Goal: Information Seeking & Learning: Compare options

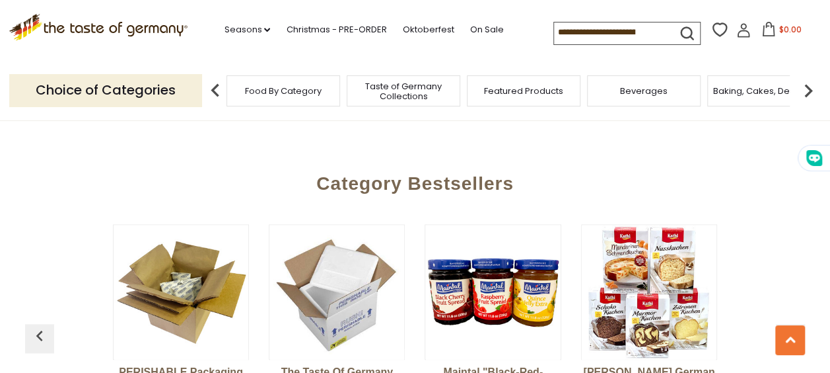
scroll to position [3104, 0]
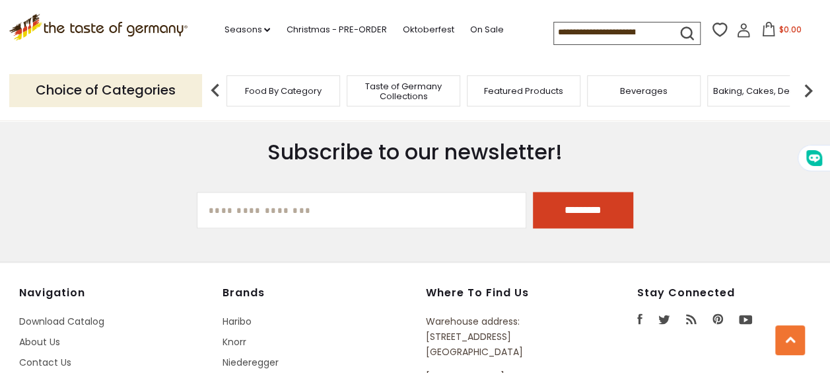
click at [648, 86] on span "Beverages" at bounding box center [644, 91] width 48 height 10
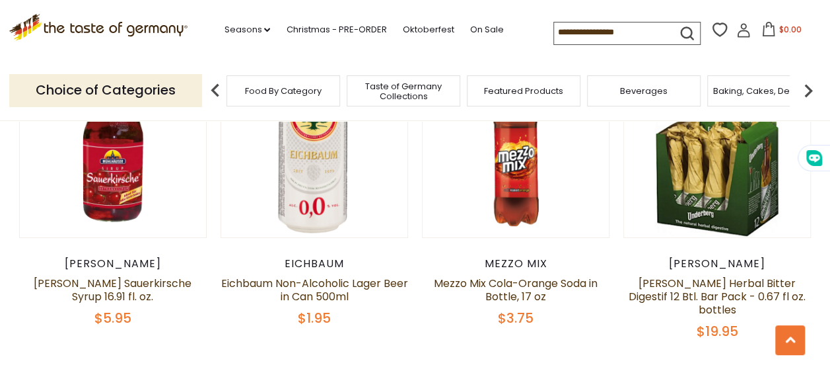
scroll to position [2376, 0]
click at [305, 91] on span "Food By Category" at bounding box center [283, 91] width 77 height 10
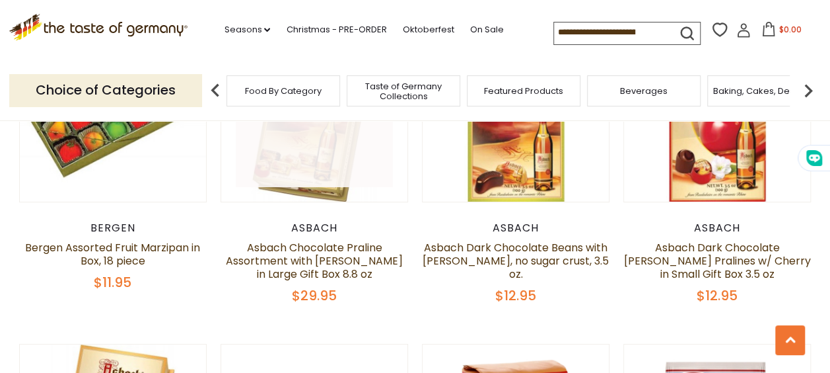
scroll to position [2560, 0]
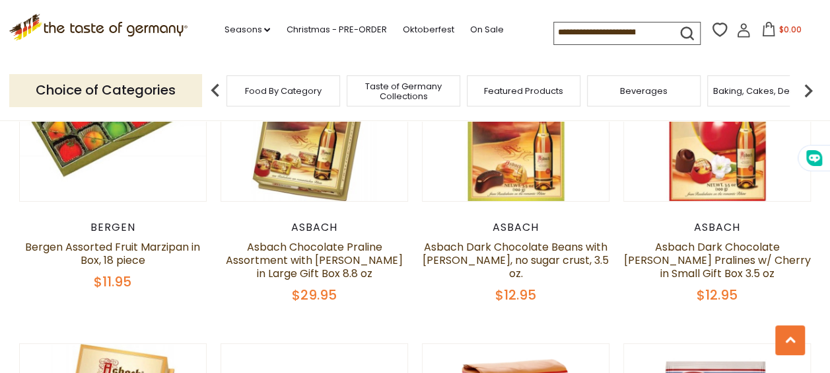
click at [810, 91] on img at bounding box center [808, 90] width 26 height 26
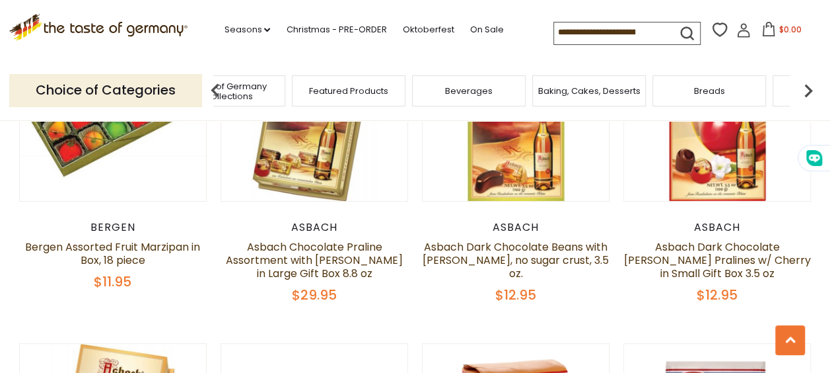
click at [810, 91] on img at bounding box center [808, 90] width 26 height 26
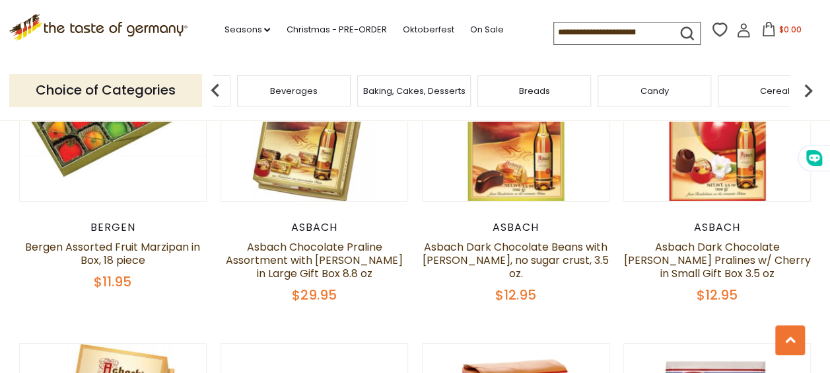
click at [645, 95] on span "Candy" at bounding box center [655, 91] width 28 height 10
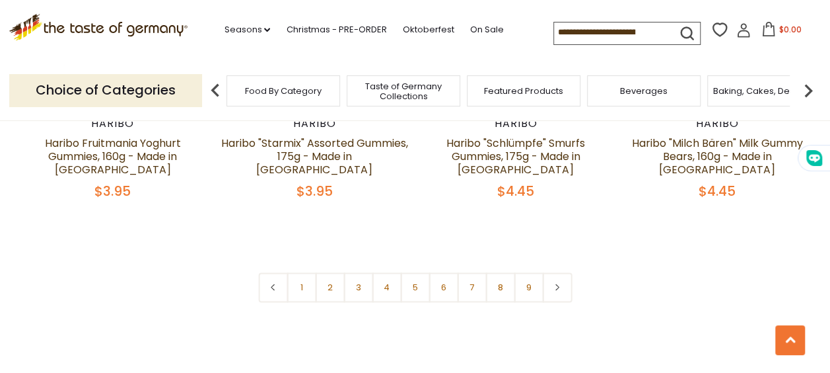
scroll to position [3228, 0]
click at [428, 32] on link "Oktoberfest" at bounding box center [428, 29] width 52 height 15
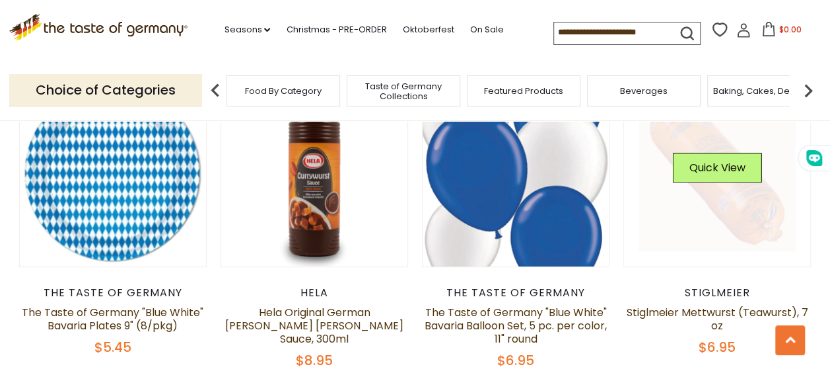
scroll to position [2707, 0]
click at [768, 205] on link at bounding box center [717, 172] width 157 height 157
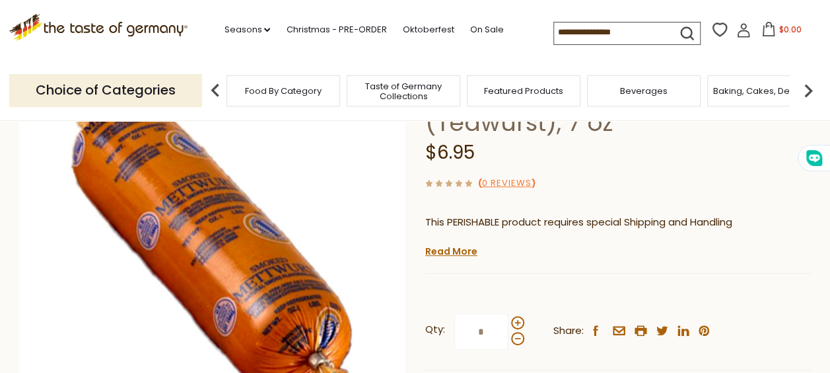
scroll to position [132, 0]
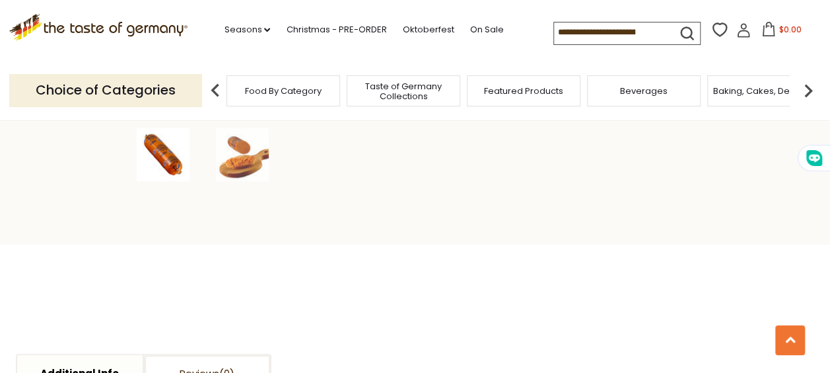
click at [214, 157] on div at bounding box center [212, 154] width 159 height 53
click at [245, 159] on img at bounding box center [242, 155] width 53 height 53
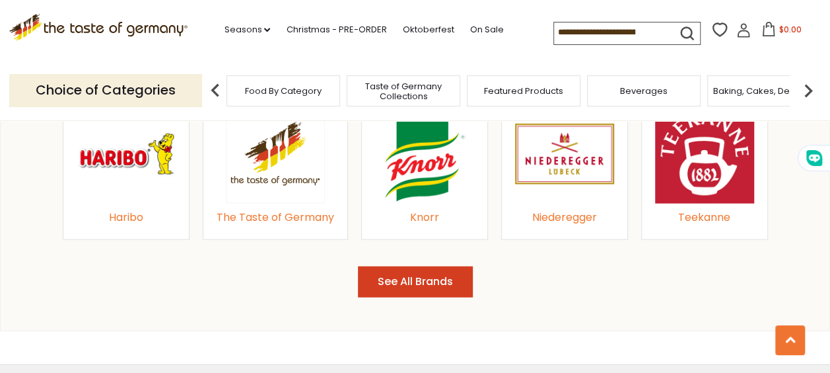
scroll to position [1453, 0]
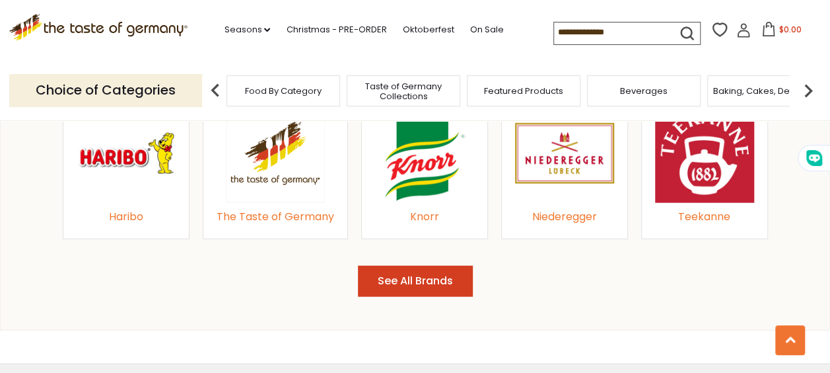
click at [383, 268] on button "See All Brands" at bounding box center [415, 281] width 115 height 31
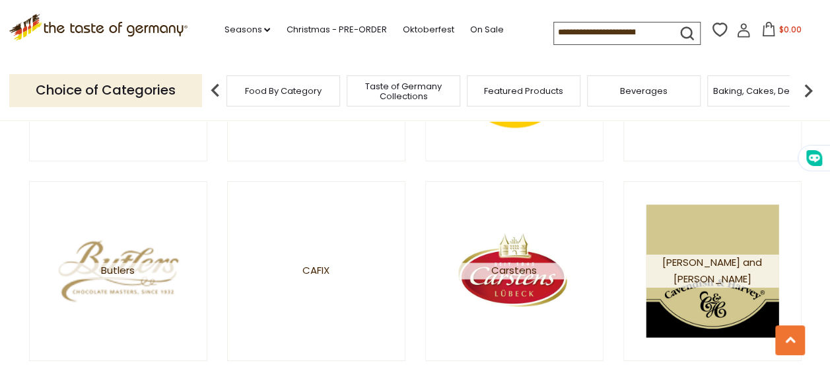
scroll to position [2113, 0]
click at [803, 91] on img at bounding box center [808, 90] width 26 height 26
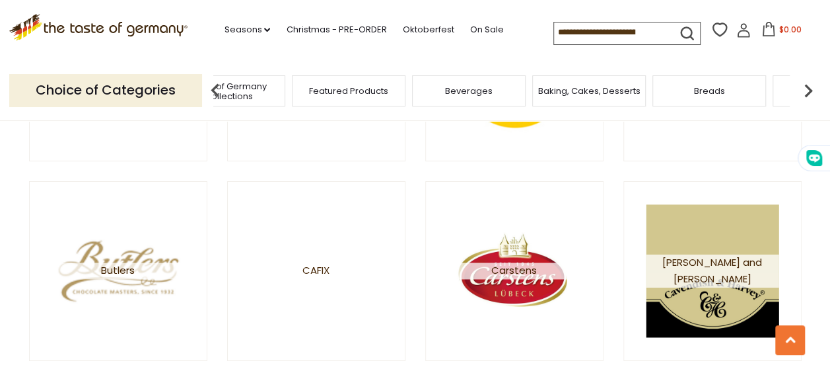
click at [803, 91] on img at bounding box center [808, 90] width 26 height 26
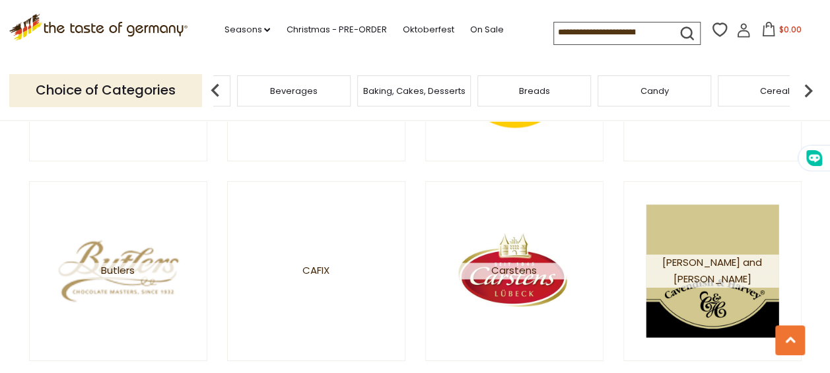
click at [803, 91] on img at bounding box center [808, 90] width 26 height 26
click at [381, 99] on div "Cookies" at bounding box center [380, 90] width 114 height 31
click at [381, 100] on div "Cookies" at bounding box center [380, 90] width 114 height 31
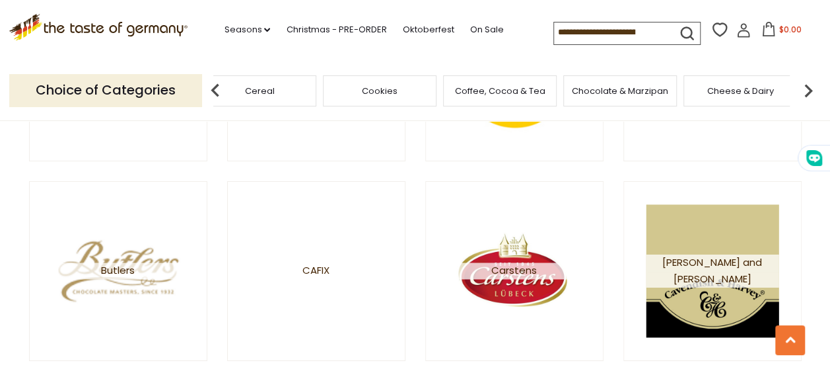
click at [371, 89] on span "Cookies" at bounding box center [380, 91] width 36 height 10
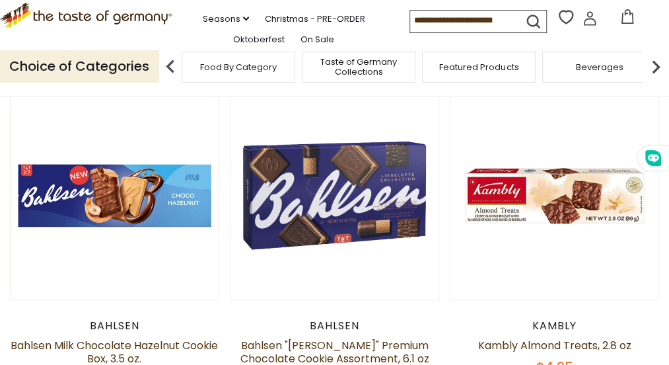
scroll to position [342, 0]
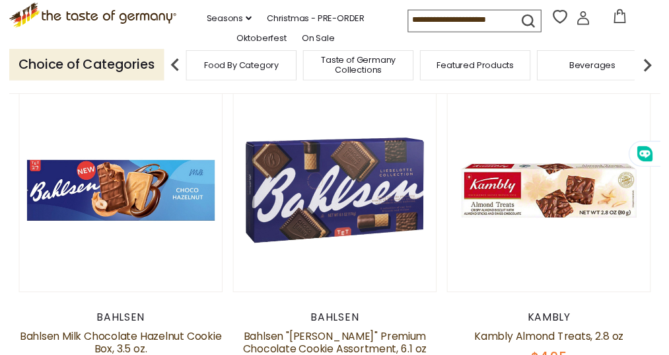
scroll to position [342, 0]
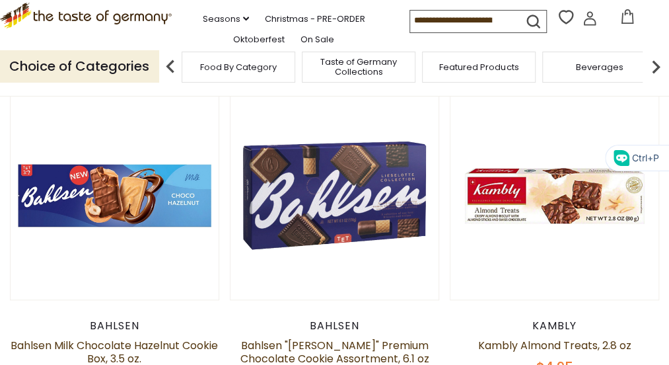
drag, startPoint x: 546, startPoint y: 270, endPoint x: 601, endPoint y: 320, distance: 74.8
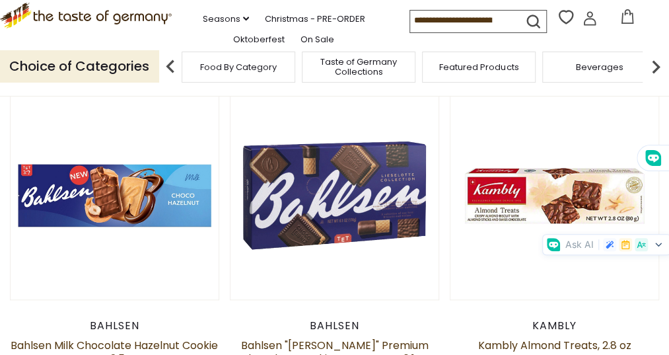
drag, startPoint x: 601, startPoint y: 320, endPoint x: 587, endPoint y: 272, distance: 50.4
copy div "The Old Mill The Old Mill Stroopwafels in Flowpack, 2pc, 2.25 oz $1.95"
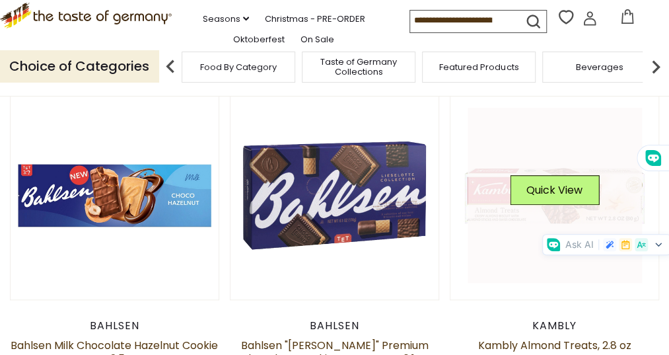
click at [451, 235] on img at bounding box center [555, 195] width 208 height 208
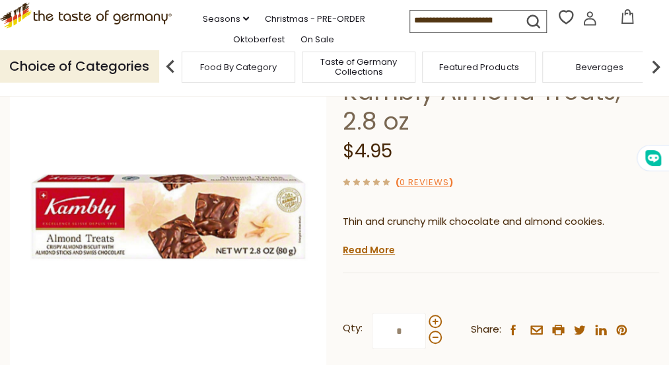
scroll to position [131, 0]
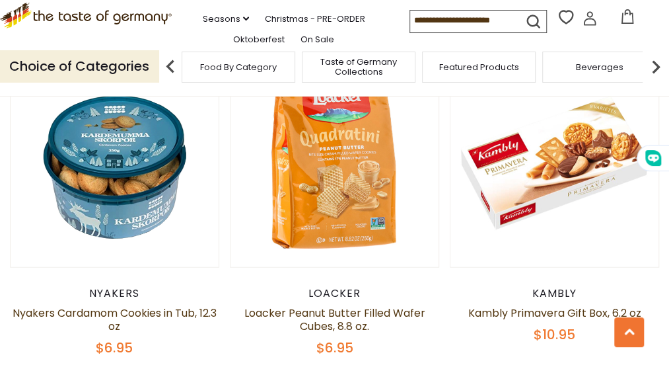
scroll to position [1066, 0]
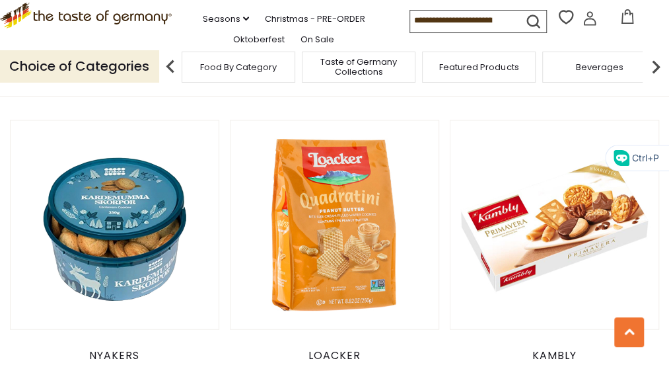
drag, startPoint x: 216, startPoint y: 135, endPoint x: 277, endPoint y: 246, distance: 127.4
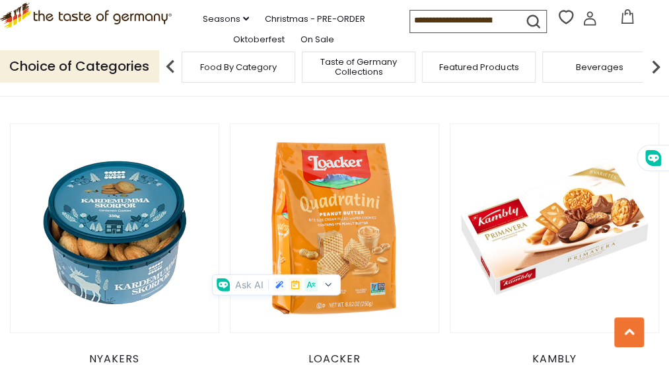
scroll to position [1000, 0]
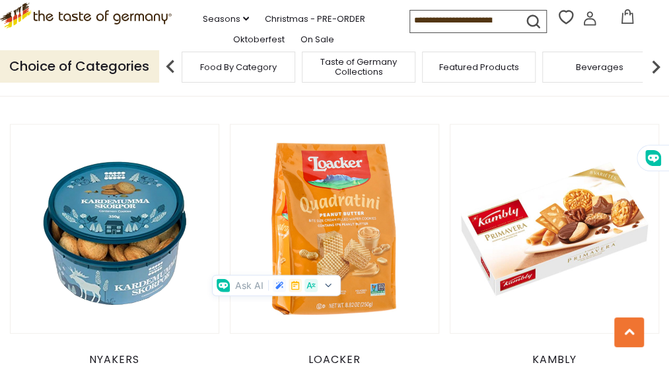
copy div "The Old Mill The Old Mill Stroopwafels in Gift Box, 8pc, 8.8 oz. $6.45"
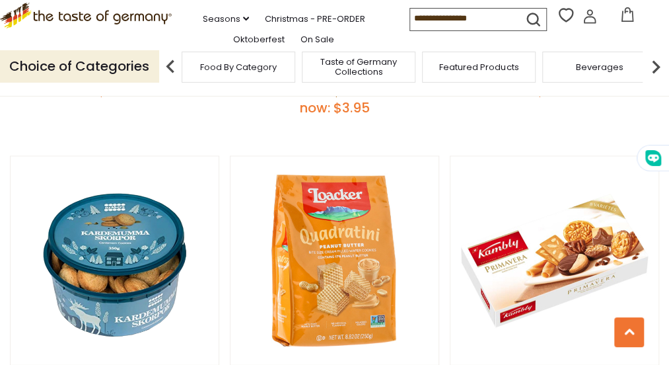
scroll to position [1000, 0]
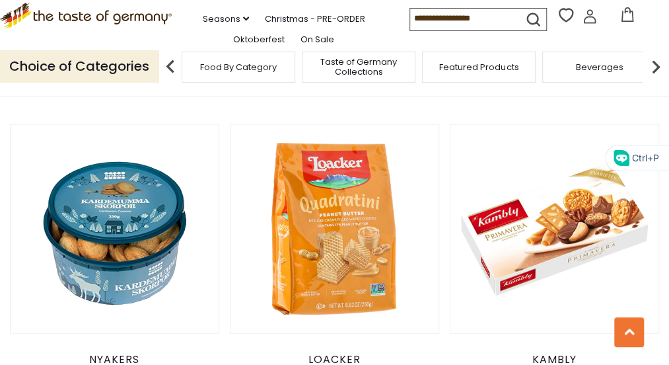
drag, startPoint x: 215, startPoint y: 204, endPoint x: 276, endPoint y: 258, distance: 81.4
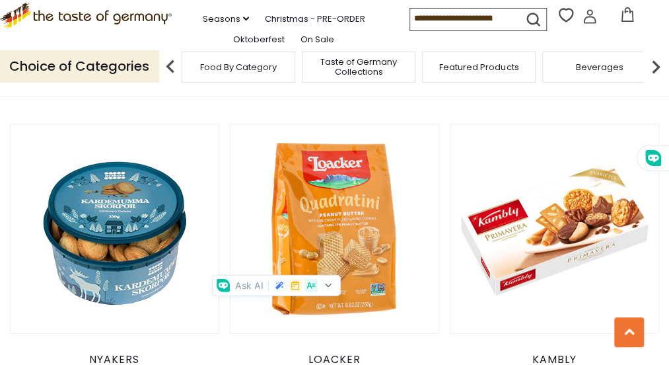
drag, startPoint x: 276, startPoint y: 258, endPoint x: 242, endPoint y: 225, distance: 47.7
copy div "The Old Mill The Old Mill Stroopwafels in Gift Box, 8pc, 8.8 oz. $6.45"
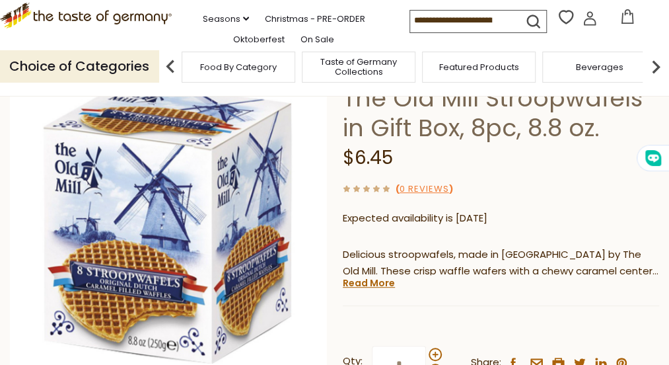
scroll to position [124, 0]
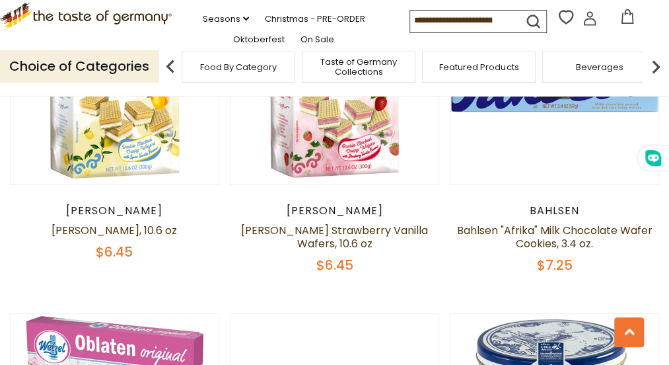
scroll to position [1823, 0]
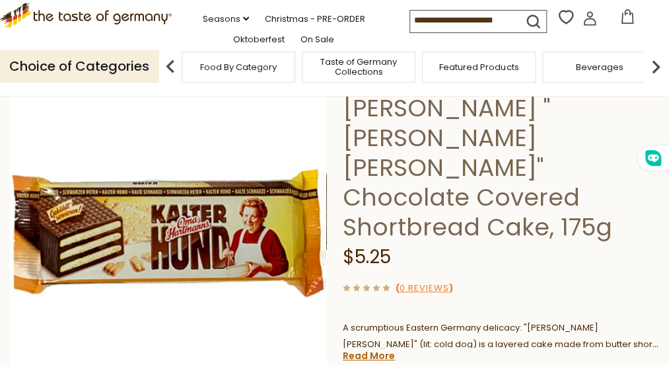
scroll to position [131, 0]
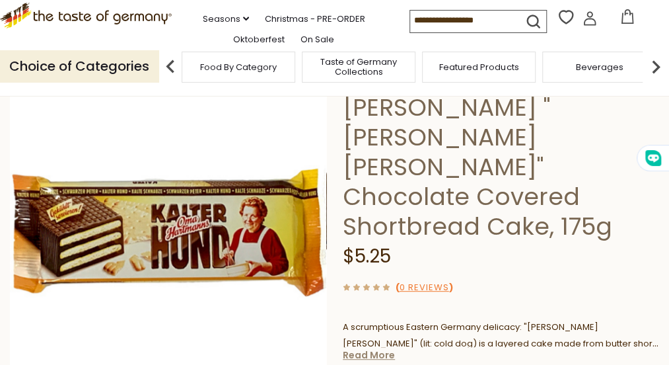
click at [377, 348] on link "Read More" at bounding box center [369, 354] width 52 height 13
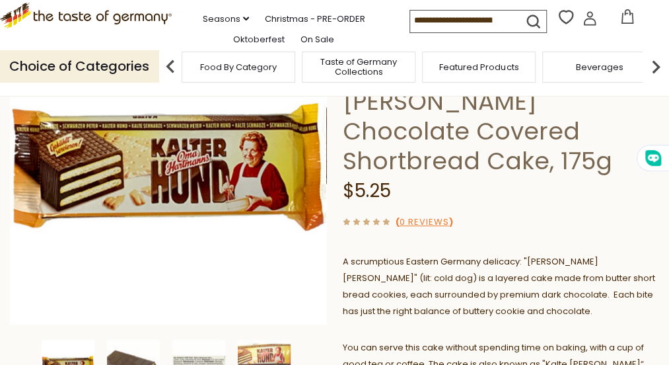
scroll to position [198, 0]
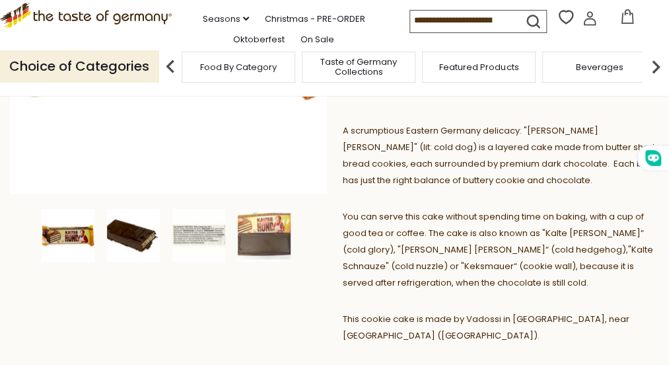
click at [111, 213] on img at bounding box center [133, 235] width 53 height 53
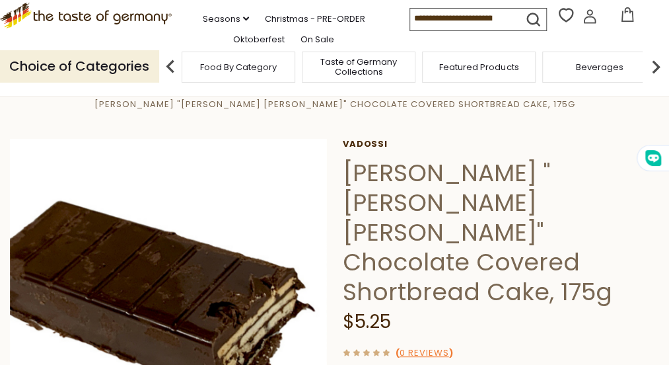
scroll to position [0, 0]
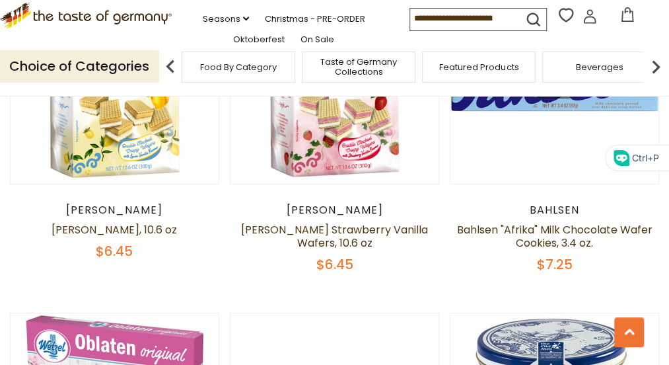
drag, startPoint x: 225, startPoint y: 266, endPoint x: 294, endPoint y: 342, distance: 102.9
drag, startPoint x: 294, startPoint y: 342, endPoint x: 266, endPoint y: 298, distance: 52.6
copy div "Vadossi Oma Hartmann's "Kalter Hund" Chocolate Covered Shortbread Cake, 175g $5…"
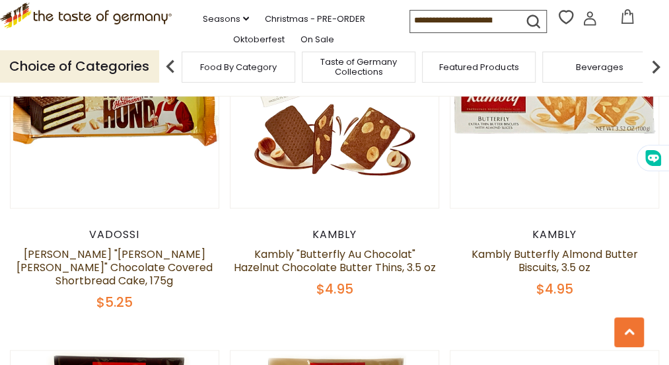
scroll to position [2812, 0]
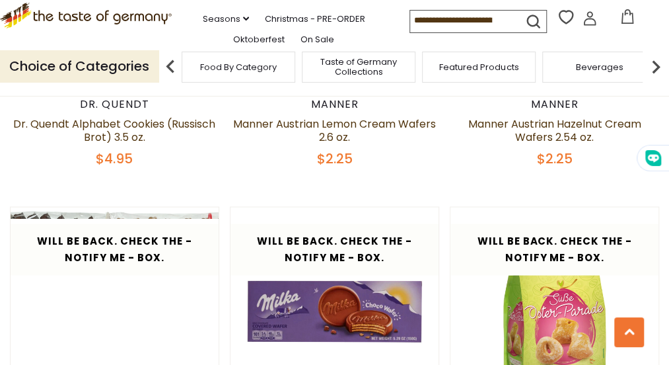
scroll to position [900, 0]
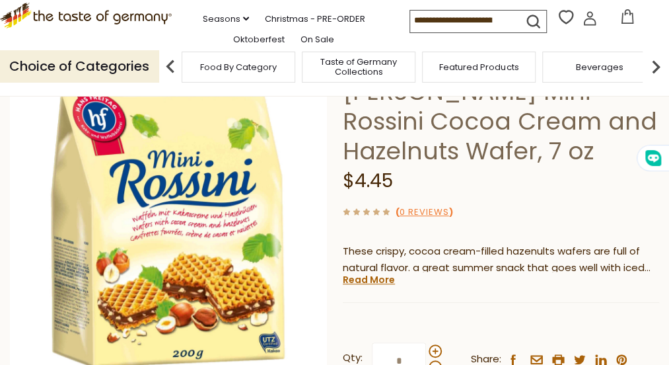
scroll to position [131, 0]
click at [372, 279] on link "Read More" at bounding box center [369, 279] width 52 height 13
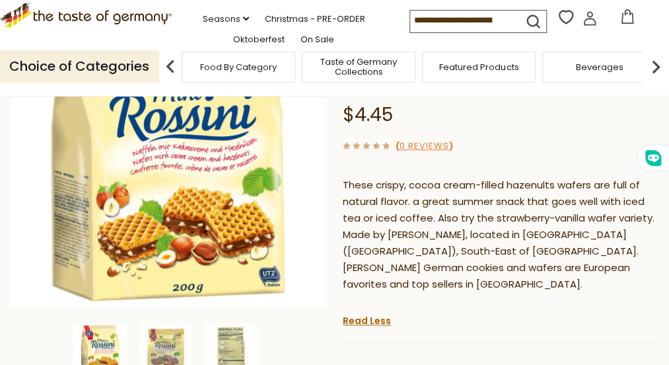
scroll to position [197, 0]
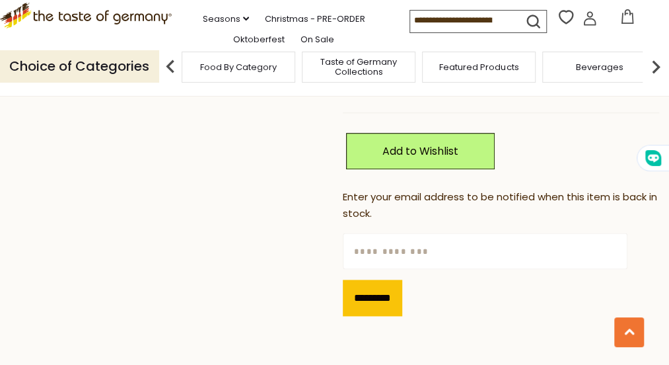
click at [382, 233] on input "text" at bounding box center [485, 251] width 285 height 36
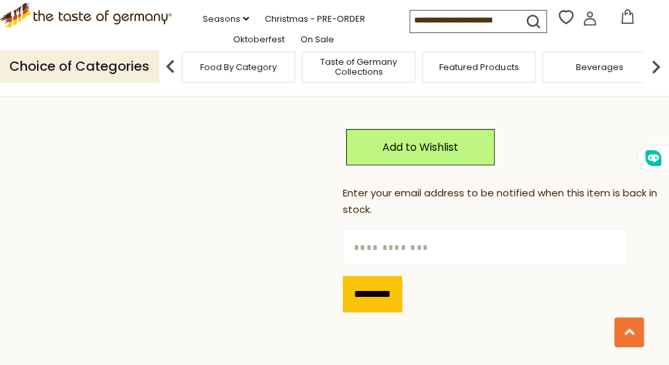
scroll to position [527, 0]
type input "**********"
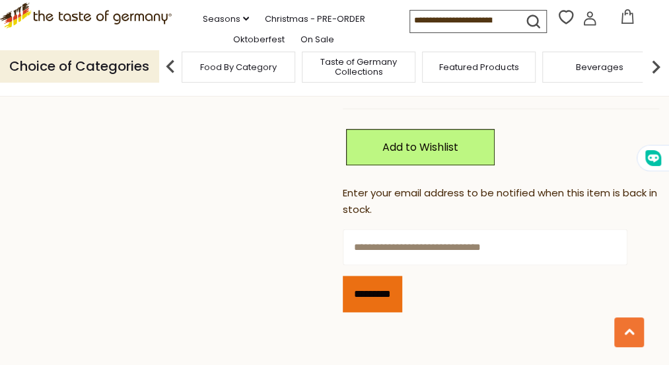
click at [382, 276] on input "*********" at bounding box center [372, 293] width 59 height 36
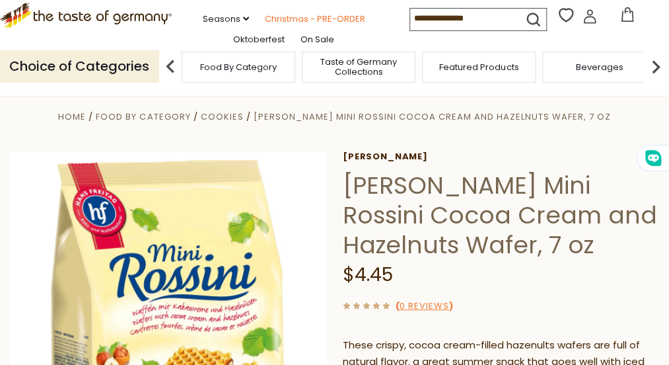
scroll to position [38, 0]
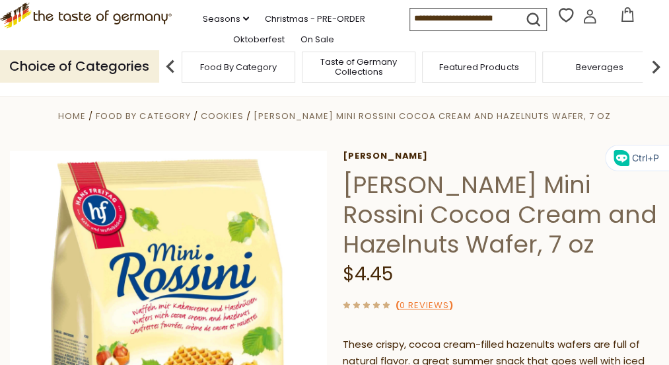
drag, startPoint x: 345, startPoint y: 183, endPoint x: 390, endPoint y: 269, distance: 97.2
drag, startPoint x: 390, startPoint y: 269, endPoint x: 387, endPoint y: 206, distance: 62.8
copy div "Hans Freitag Mini Rossini Cocoa Cream and Hazelnuts Wafer, 7 oz $4.45"
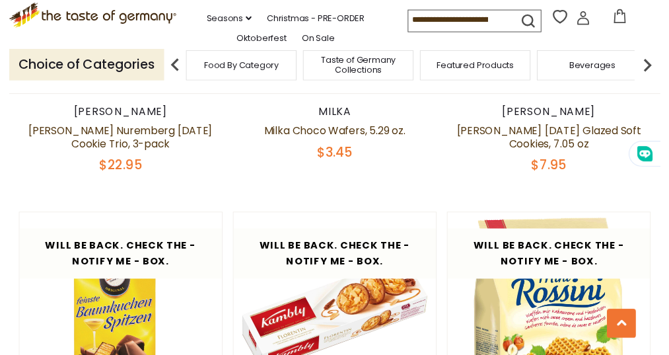
scroll to position [1227, 0]
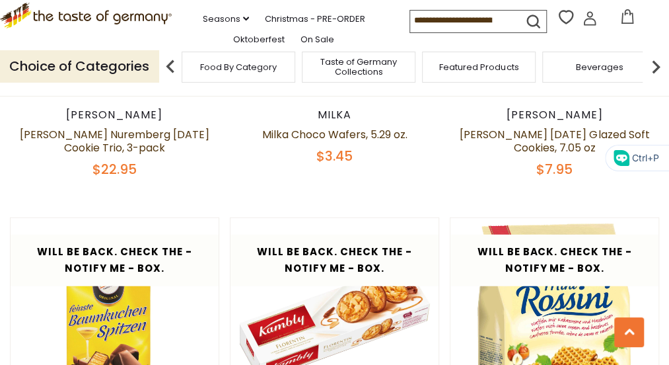
drag, startPoint x: 519, startPoint y: 266, endPoint x: 599, endPoint y: 295, distance: 85.7
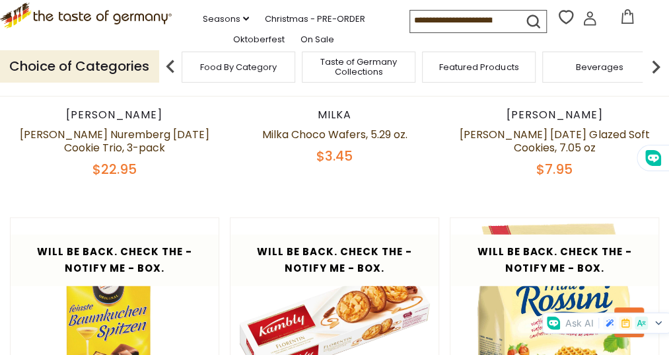
drag, startPoint x: 599, startPoint y: 295, endPoint x: 583, endPoint y: 269, distance: 30.6
copy div "Nyakers Ginger Almond Snaps, 5.3 oz $2.25"
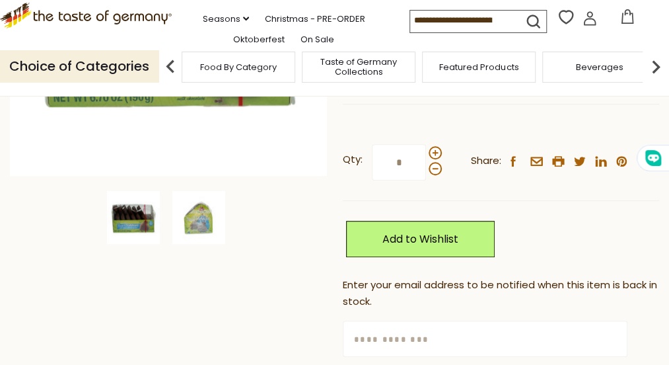
scroll to position [330, 0]
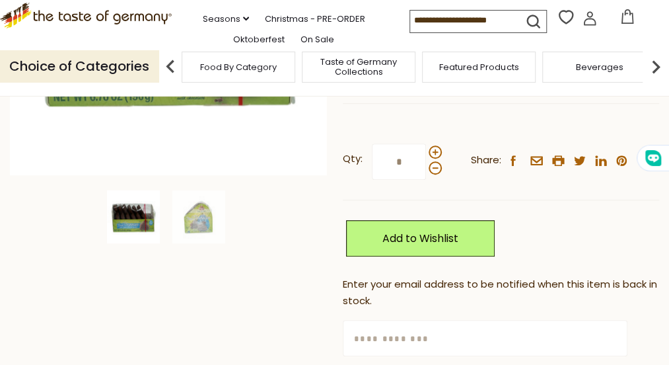
click at [127, 213] on img at bounding box center [133, 216] width 53 height 53
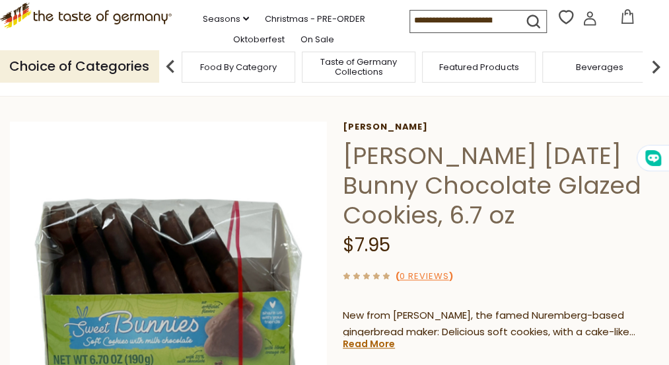
scroll to position [66, 0]
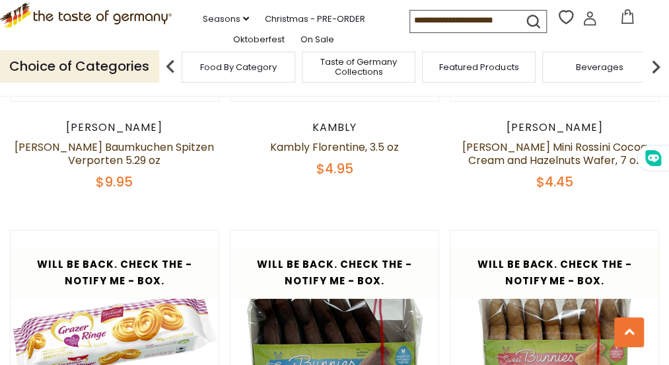
scroll to position [1552, 0]
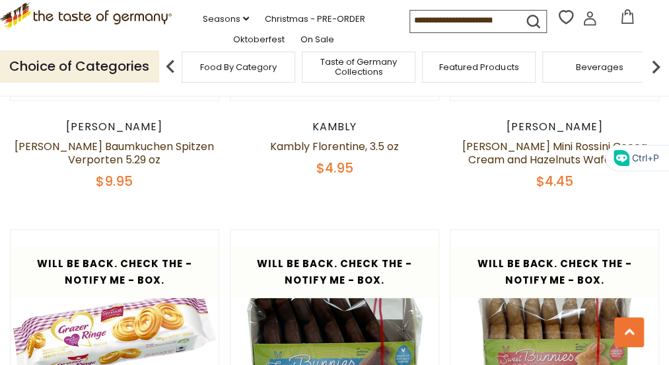
drag, startPoint x: 22, startPoint y: 223, endPoint x: 113, endPoint y: 268, distance: 101.3
drag, startPoint x: 113, startPoint y: 268, endPoint x: 87, endPoint y: 237, distance: 39.8
copy div "Nyakers Ginger Orange Snaps, 5.3 oz $2.25"
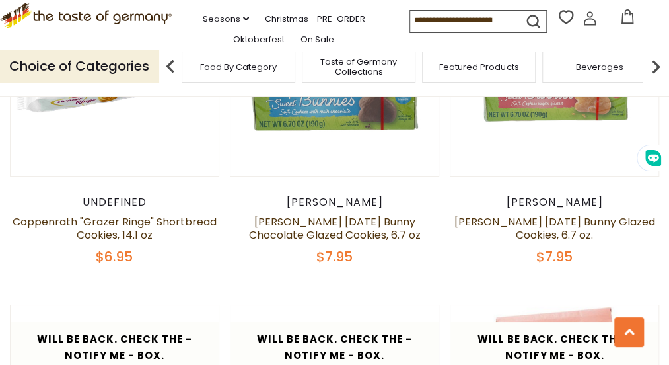
scroll to position [1815, 0]
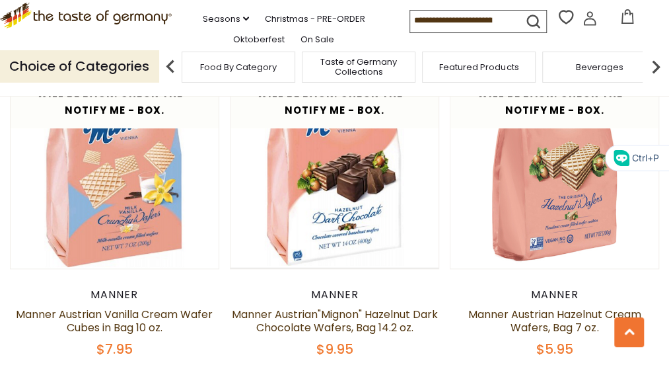
scroll to position [374, 0]
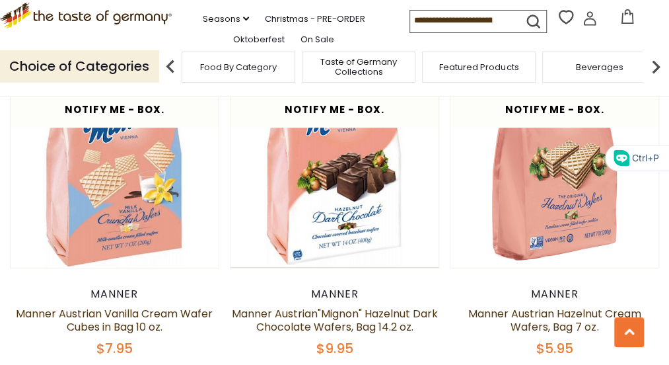
drag, startPoint x: 509, startPoint y: 260, endPoint x: 602, endPoint y: 290, distance: 98.6
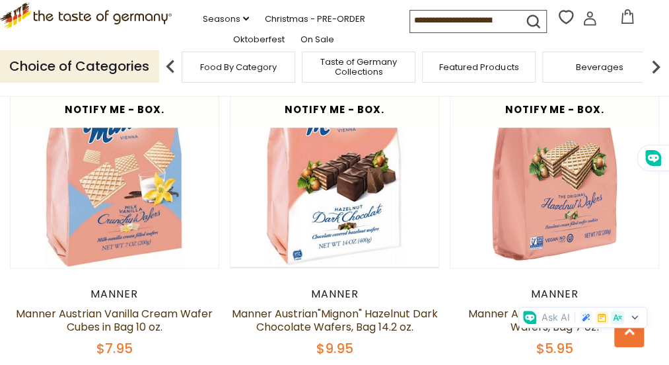
drag, startPoint x: 602, startPoint y: 290, endPoint x: 575, endPoint y: 256, distance: 44.2
copy div "Manner Austrian Chocolate Cream Wafers 2.6 oz. $1.95"
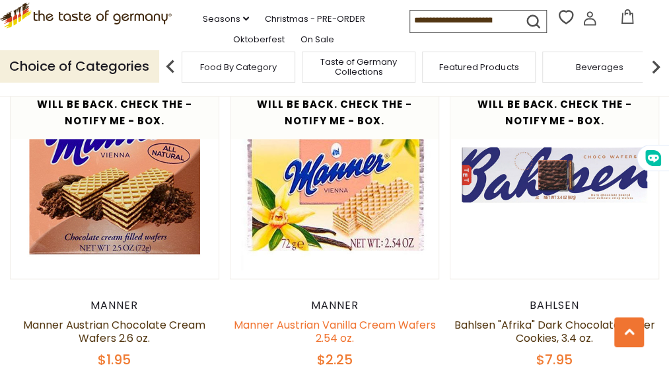
scroll to position [701, 0]
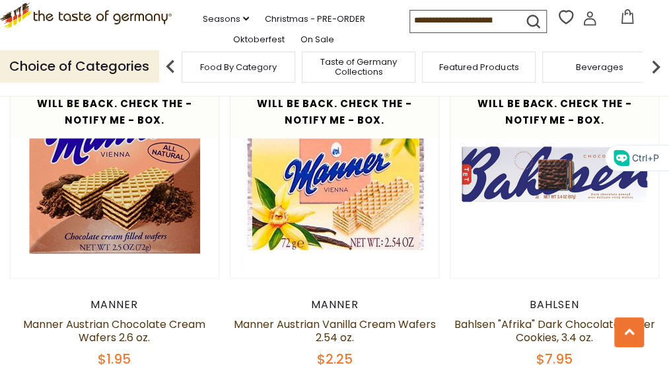
drag, startPoint x: 108, startPoint y: 259, endPoint x: 20, endPoint y: 222, distance: 95.3
click at [230, 297] on div "Manner Manner Austrian Vanilla Cream Wafers 2.54 oz. $2.25" at bounding box center [334, 331] width 209 height 69
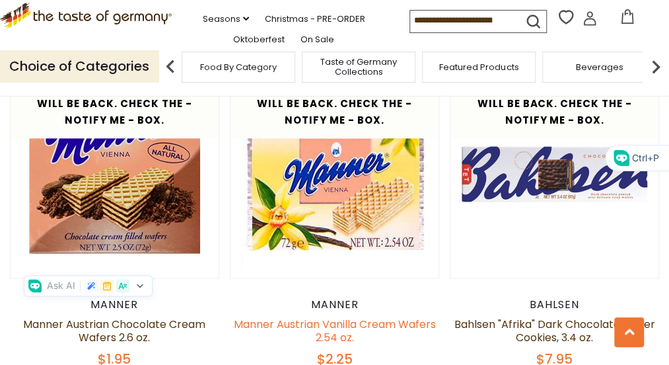
drag, startPoint x: 20, startPoint y: 222, endPoint x: 52, endPoint y: 232, distance: 33.2
copy div "Manner Austrian Vanilla Cream Wafers 2.54 oz. $2.25"
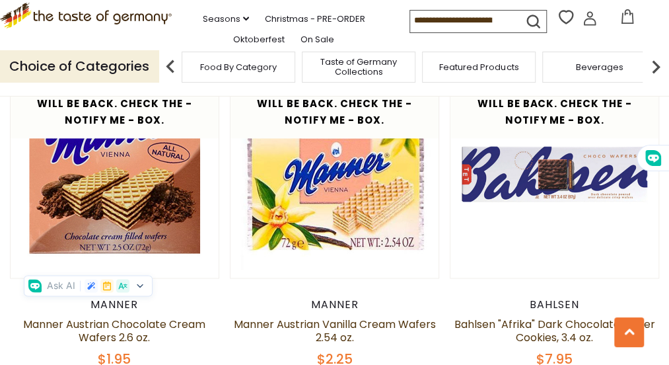
click at [429, 236] on div "Will be back. Check the - Notify Me - Box. Quick View Manner Manner Austrian Va…" at bounding box center [334, 69] width 649 height 675
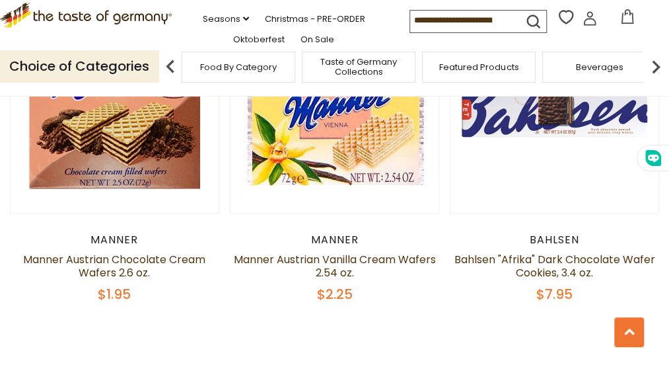
scroll to position [766, 0]
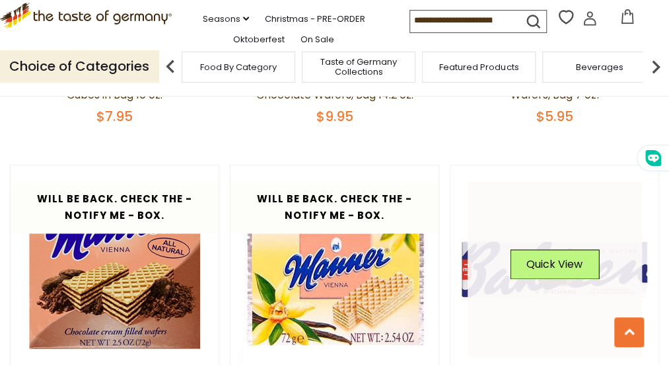
scroll to position [605, 0]
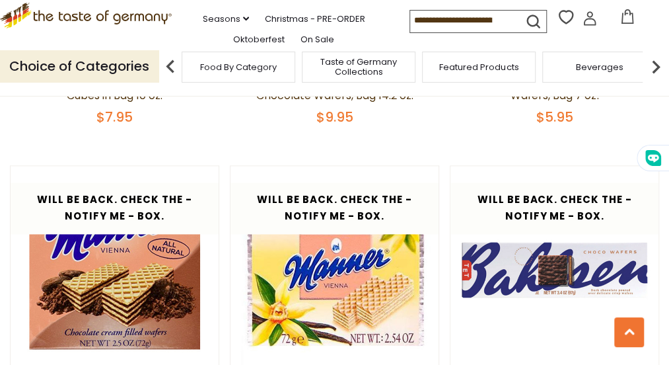
click at [118, 28] on icon ".st0{fill:#EDD300;} .st1{fill:#D33E21;}" at bounding box center [86, 16] width 172 height 26
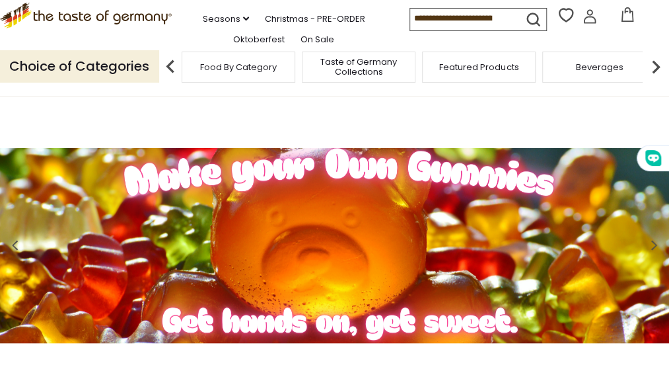
click at [383, 278] on img at bounding box center [334, 245] width 669 height 195
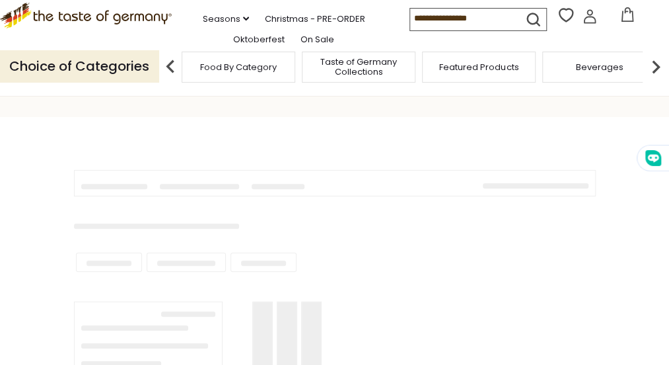
type input "**********"
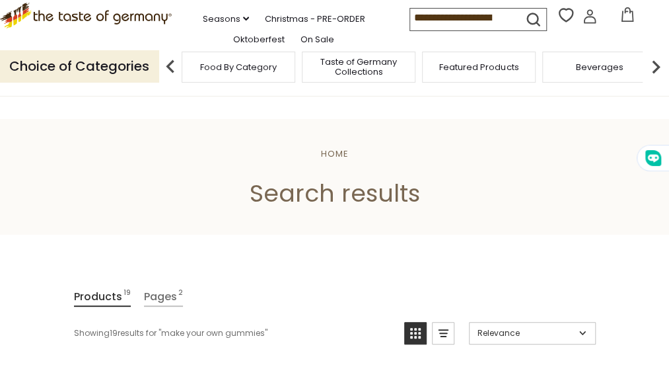
click at [410, 27] on input "**********" at bounding box center [466, 18] width 112 height 18
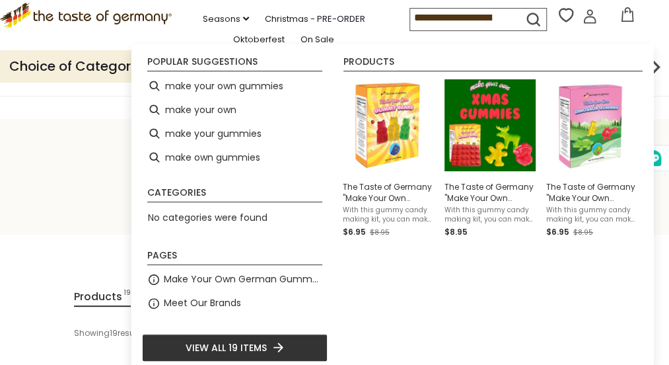
scroll to position [0, 38]
drag, startPoint x: 400, startPoint y: 32, endPoint x: 546, endPoint y: 30, distance: 145.4
click at [540, 30] on form "**********" at bounding box center [475, 18] width 130 height 22
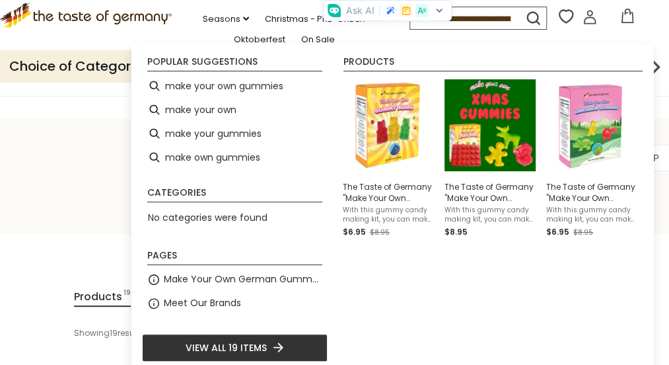
scroll to position [0, 0]
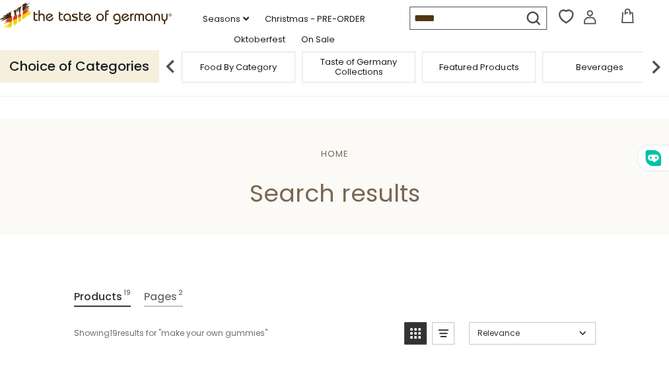
type input "******"
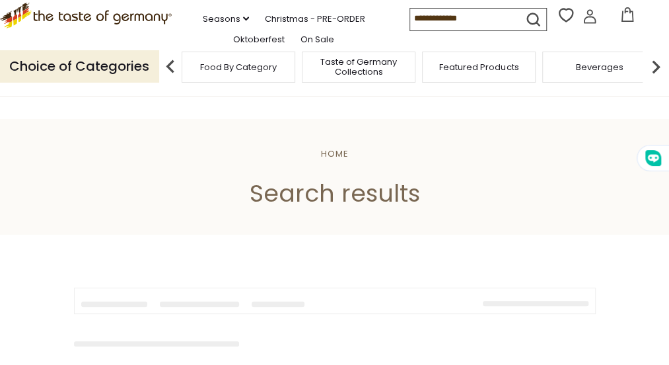
type input "******"
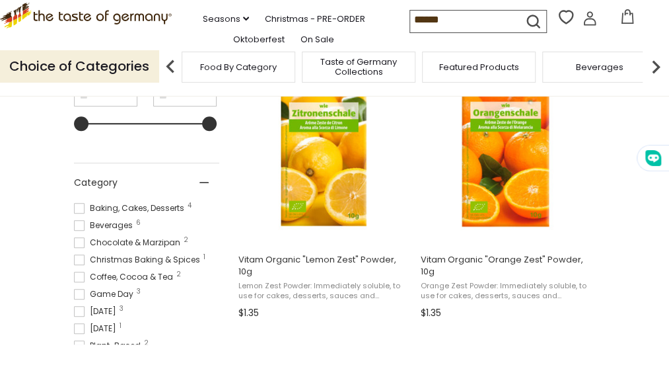
click at [81, 227] on span at bounding box center [79, 225] width 11 height 11
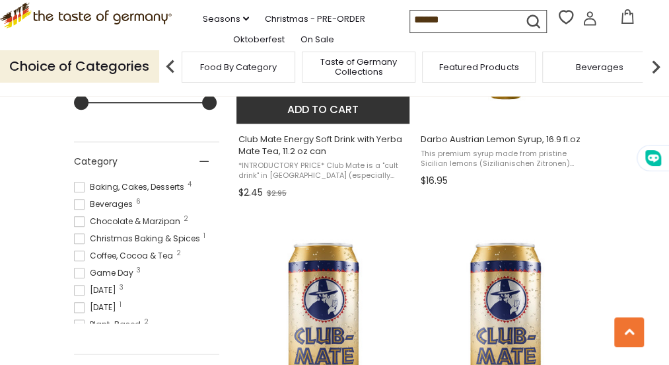
scroll to position [462, 0]
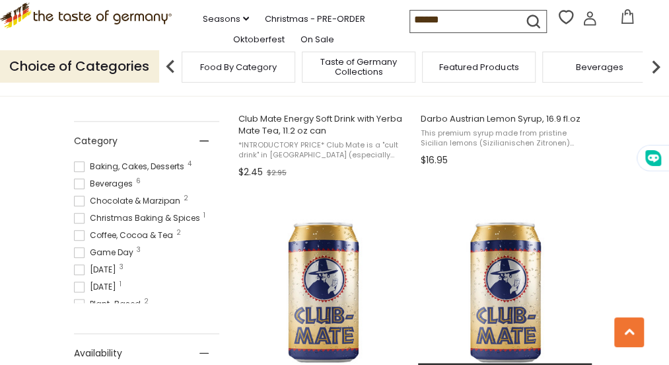
click at [434, 258] on img "Club Mate Energy Soft Drink with Yerba Mate Tea, 12 pack of 11.2 oz cans" at bounding box center [505, 292] width 175 height 175
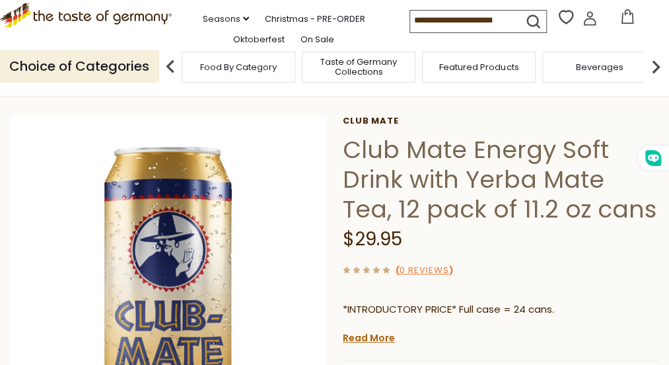
scroll to position [73, 0]
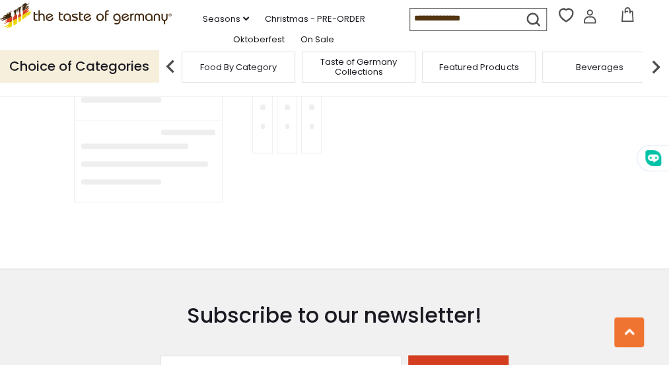
type input "******"
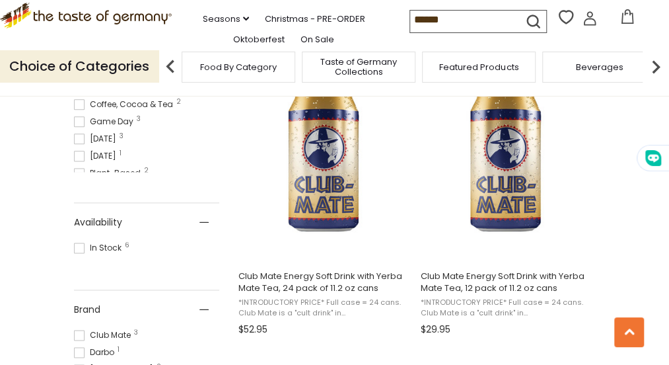
scroll to position [593, 0]
click at [596, 72] on span "Beverages" at bounding box center [599, 67] width 48 height 10
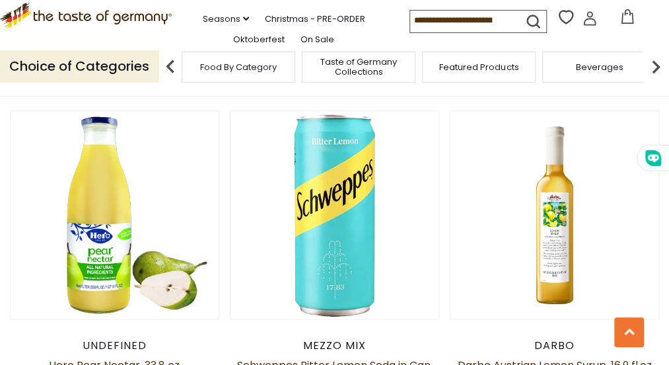
scroll to position [661, 0]
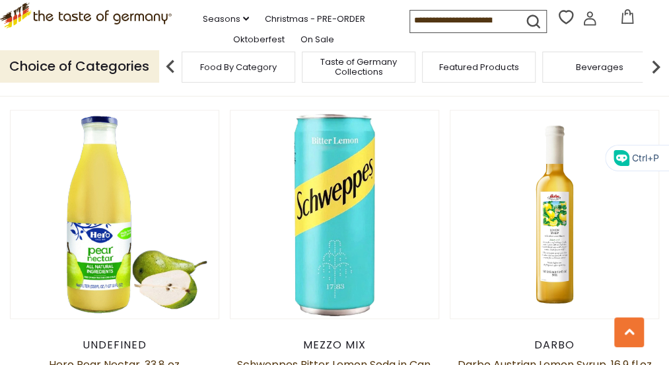
drag, startPoint x: 341, startPoint y: 269, endPoint x: 431, endPoint y: 310, distance: 99.3
drag, startPoint x: 431, startPoint y: 310, endPoint x: 415, endPoint y: 274, distance: 39.3
copy div "Club Mate Energy Soft Drink with Yerba Mate Tea, 11.2 oz can $2.45"
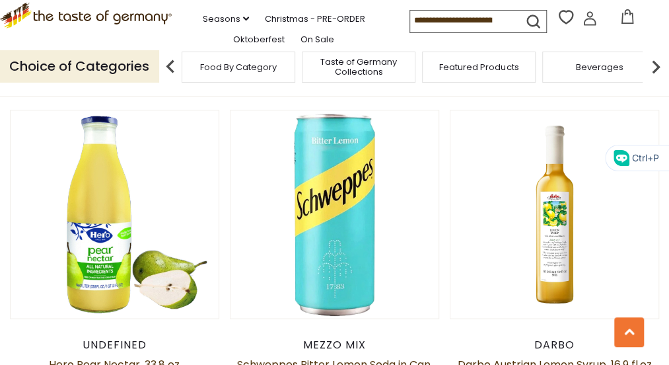
drag, startPoint x: 503, startPoint y: 266, endPoint x: 599, endPoint y: 307, distance: 103.6
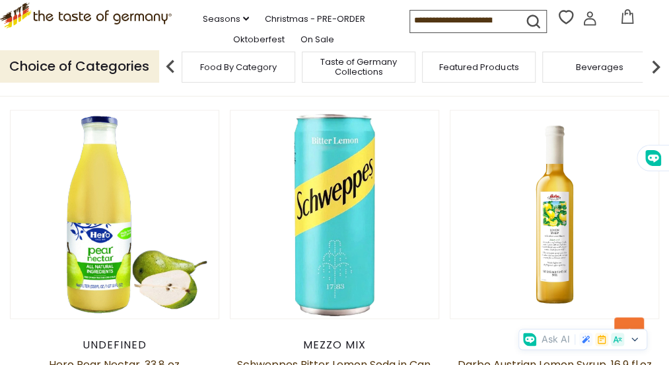
drag, startPoint x: 599, startPoint y: 307, endPoint x: 573, endPoint y: 265, distance: 49.5
copy div "Eichbaum "Elderberry Radler" Carbonated Beverage , 500ml $1.95"
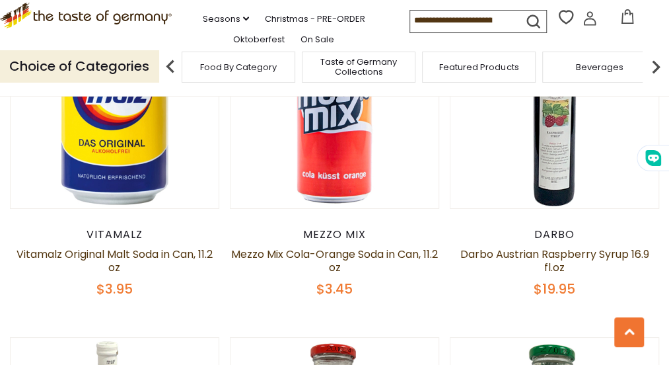
scroll to position [1782, 0]
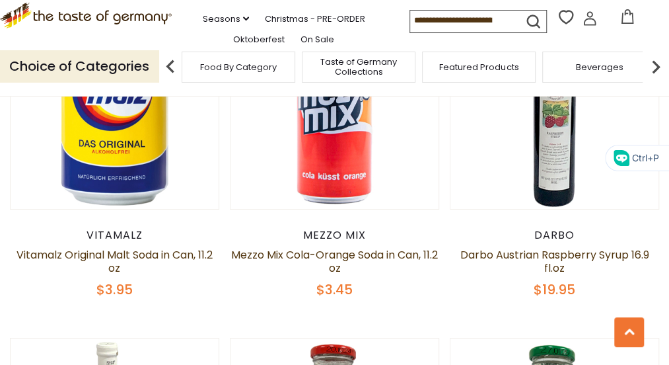
drag, startPoint x: 555, startPoint y: 290, endPoint x: 605, endPoint y: 342, distance: 71.9
drag, startPoint x: 605, startPoint y: 342, endPoint x: 581, endPoint y: 316, distance: 34.6
copy div "Vitamalz Karamalz Original Malt Soda in Can, 330ml $1.95"
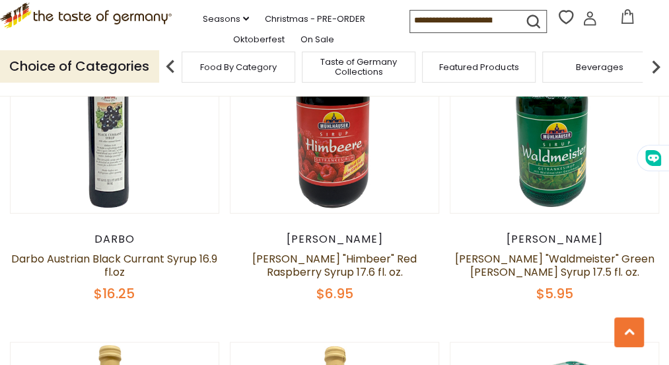
scroll to position [2114, 0]
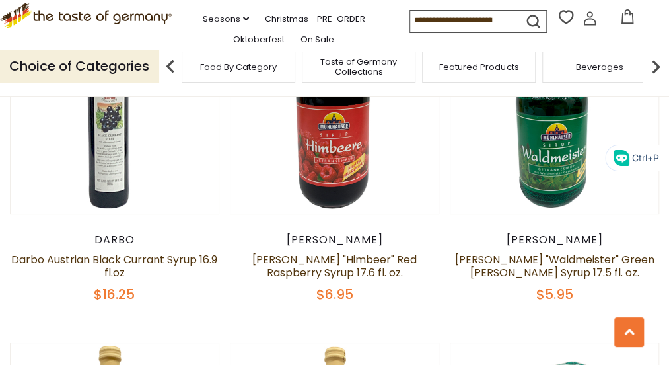
drag, startPoint x: 184, startPoint y: 289, endPoint x: 268, endPoint y: 332, distance: 94.6
drag, startPoint x: 268, startPoint y: 332, endPoint x: 253, endPoint y: 300, distance: 35.5
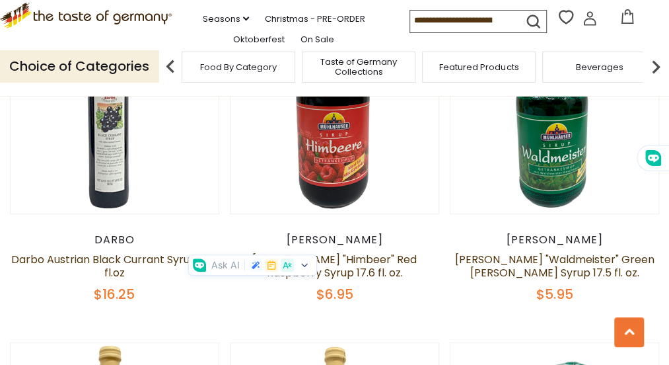
copy div "Eichbaum Non-Alcoholic Lager Beer in Can 500ml $1.95"
click at [351, 346] on div "Quick View Club Mate Club Mate Energy Soft Drink with Yerba Mate Tea, 12 pack o…" at bounding box center [334, 12] width 649 height 3386
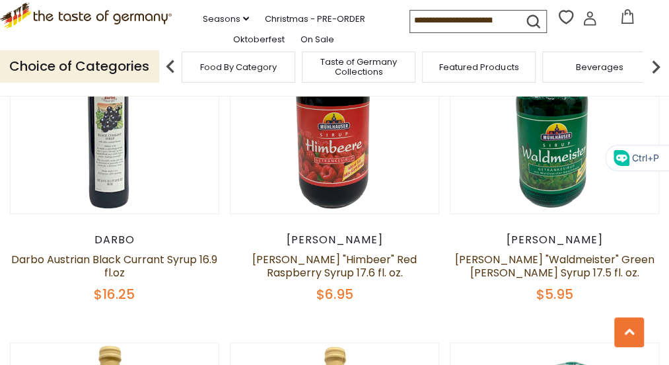
drag, startPoint x: 436, startPoint y: 326, endPoint x: 357, endPoint y: 293, distance: 85.3
drag, startPoint x: 357, startPoint y: 293, endPoint x: 373, endPoint y: 295, distance: 15.4
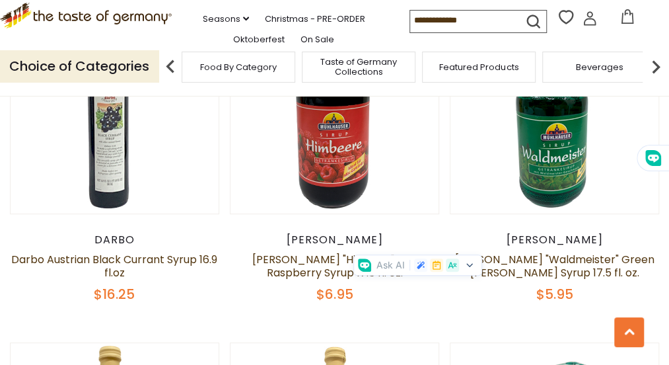
copy div "Mezzo Mix Cola-Orange Soda in Bottle, 17 oz $3.75"
click at [332, 337] on div "Quick View Club Mate Club Mate Energy Soft Drink with Yerba Mate Tea, 12 pack o…" at bounding box center [334, 12] width 649 height 3386
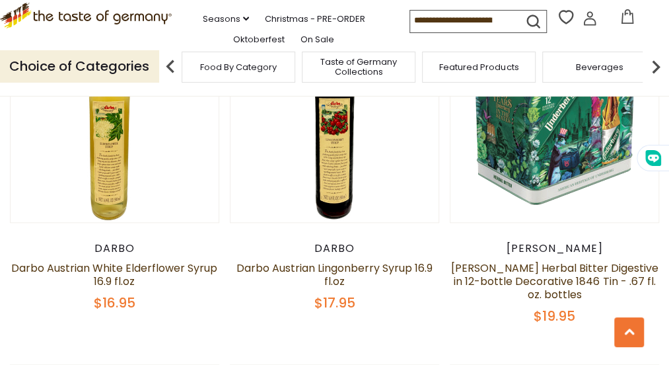
scroll to position [2444, 0]
drag, startPoint x: 110, startPoint y: 293, endPoint x: 11, endPoint y: 261, distance: 104.0
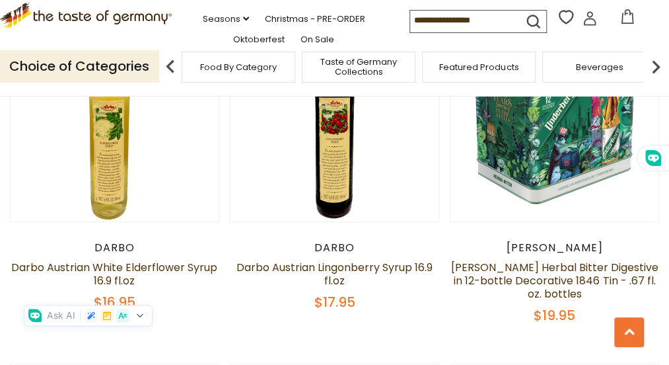
drag, startPoint x: 11, startPoint y: 261, endPoint x: 49, endPoint y: 258, distance: 37.7
copy div "Almdudler Austrian Soft Drink with Alpine Herbs 11.2 fl oz $3.95"
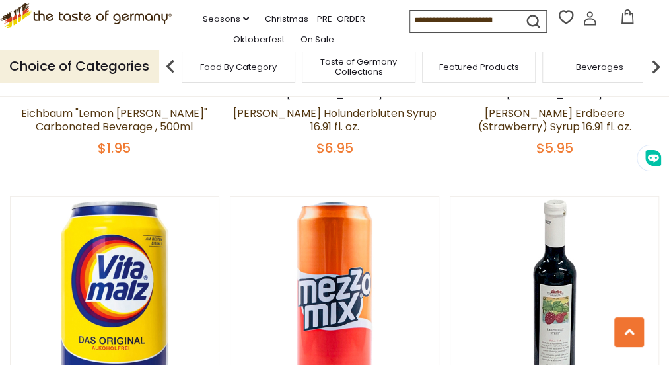
scroll to position [1586, 0]
click at [248, 72] on span "Food By Category" at bounding box center [238, 67] width 77 height 10
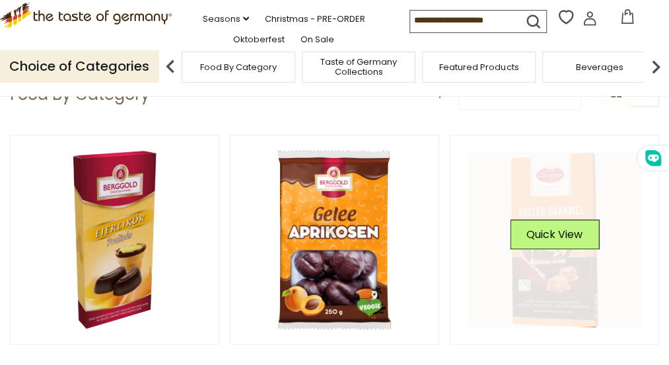
scroll to position [131, 0]
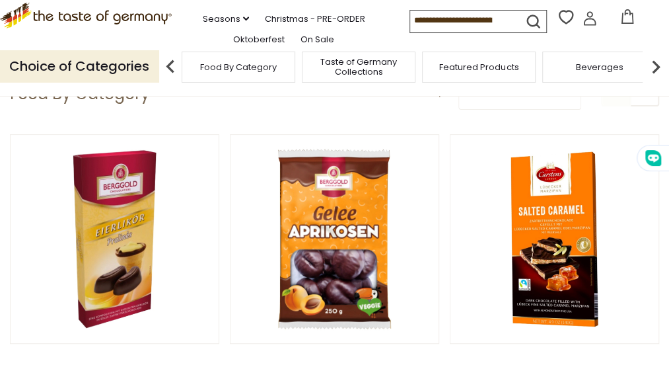
click at [655, 80] on img at bounding box center [656, 67] width 26 height 26
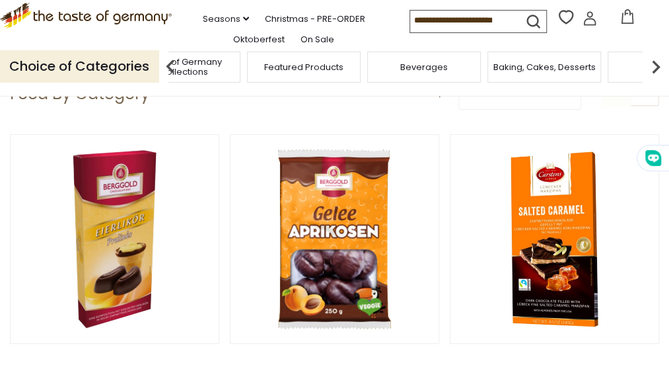
click at [655, 80] on img at bounding box center [656, 67] width 26 height 26
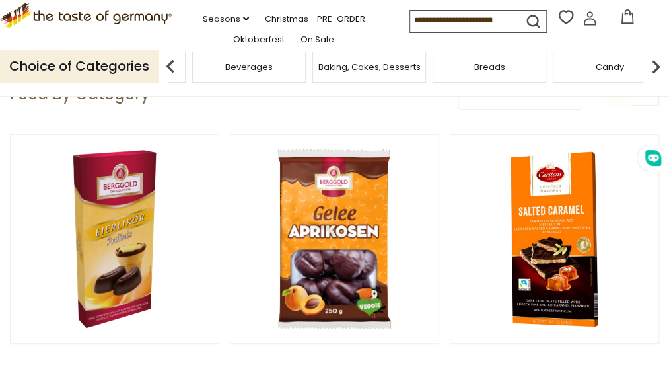
click at [655, 80] on img at bounding box center [656, 67] width 26 height 26
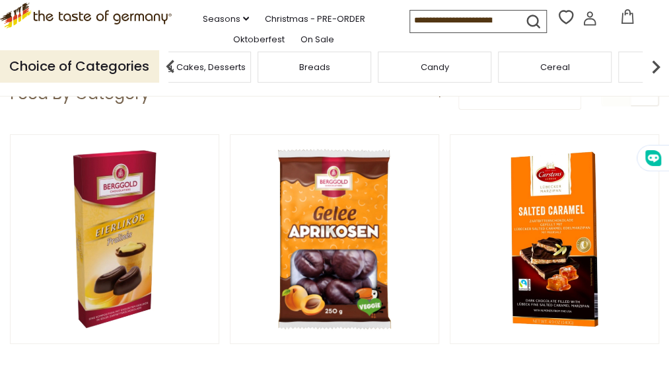
click at [655, 80] on img at bounding box center [656, 67] width 26 height 26
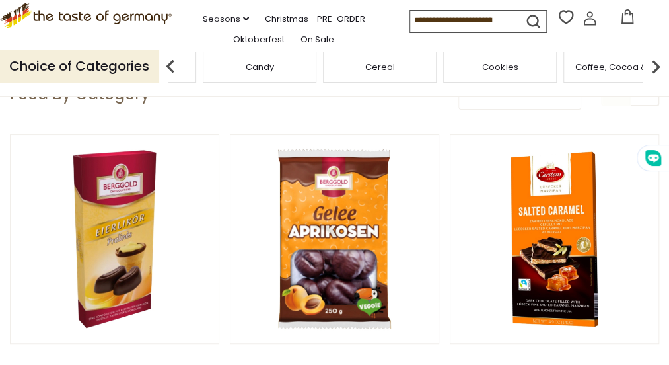
click at [655, 80] on img at bounding box center [656, 67] width 26 height 26
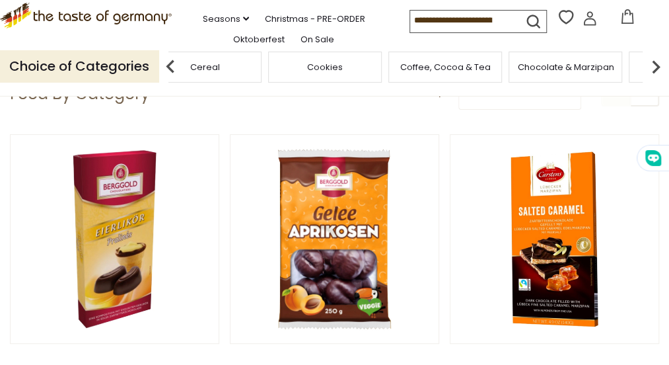
click at [655, 80] on img at bounding box center [656, 67] width 26 height 26
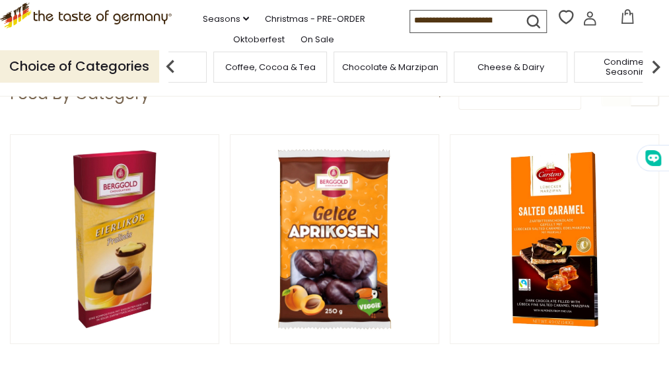
click at [655, 80] on img at bounding box center [656, 67] width 26 height 26
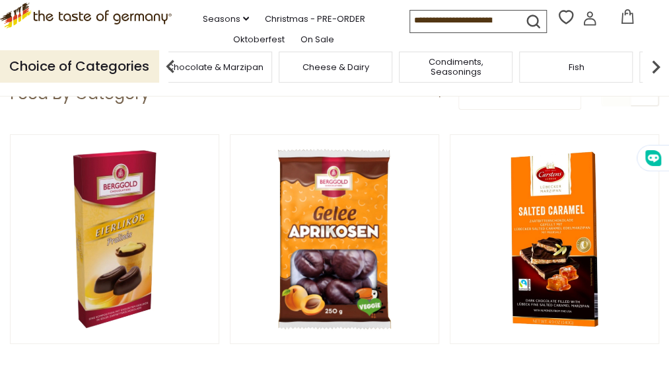
click at [653, 80] on img at bounding box center [656, 67] width 26 height 26
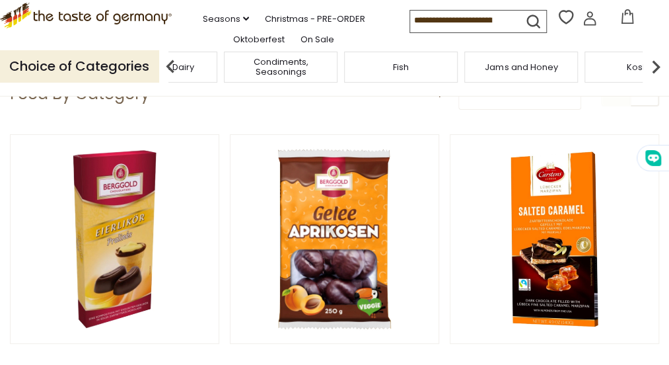
click at [653, 80] on img at bounding box center [656, 67] width 26 height 26
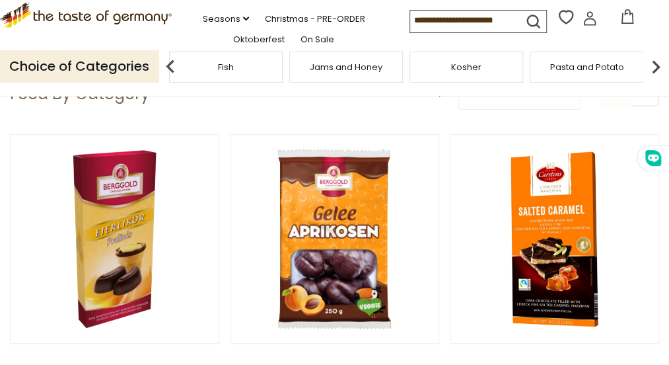
click at [653, 80] on img at bounding box center [656, 67] width 26 height 26
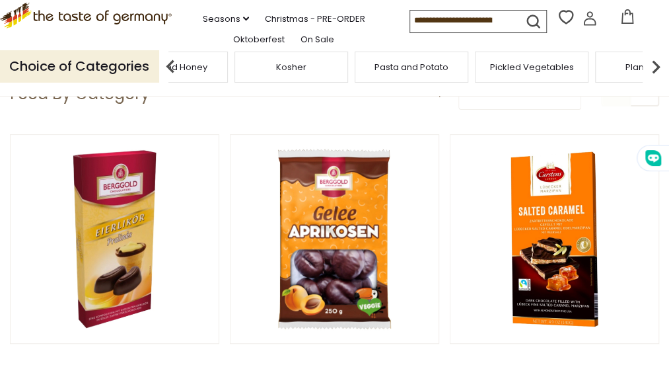
click at [653, 80] on img at bounding box center [656, 67] width 26 height 26
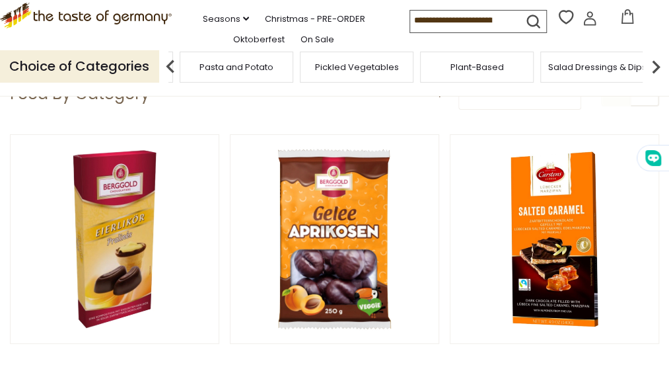
click at [657, 80] on img at bounding box center [656, 67] width 26 height 26
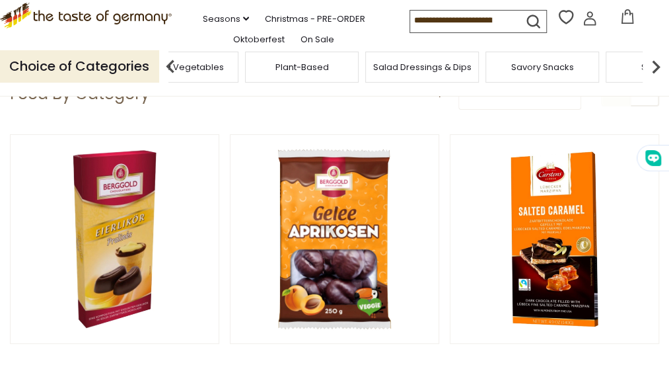
click at [657, 80] on img at bounding box center [656, 67] width 26 height 26
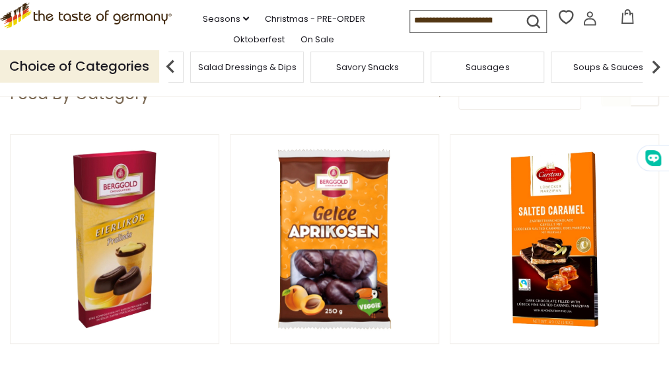
click at [657, 80] on img at bounding box center [656, 67] width 26 height 26
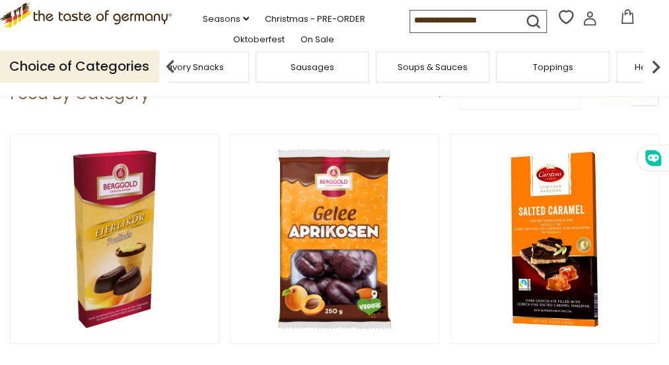
click at [657, 80] on img at bounding box center [656, 67] width 26 height 26
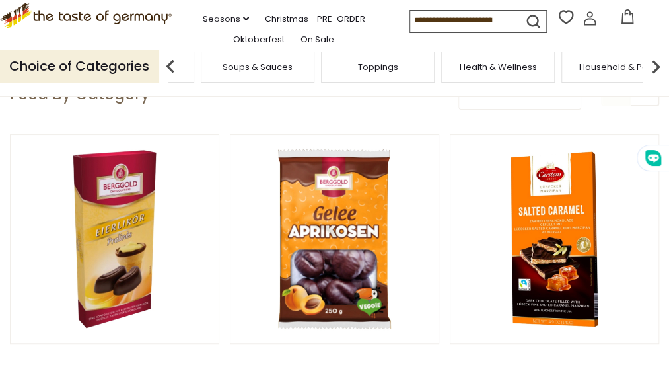
click at [657, 80] on img at bounding box center [656, 67] width 26 height 26
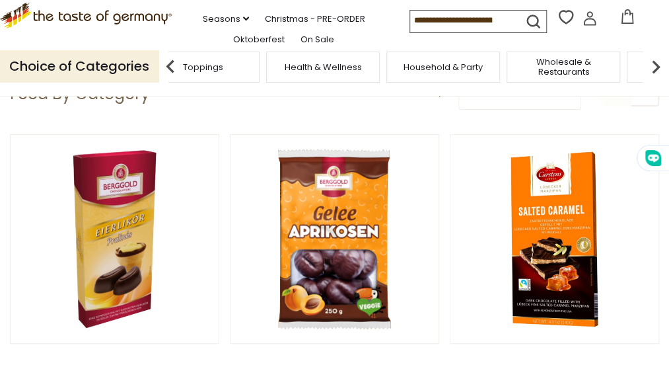
click at [657, 80] on img at bounding box center [656, 67] width 26 height 26
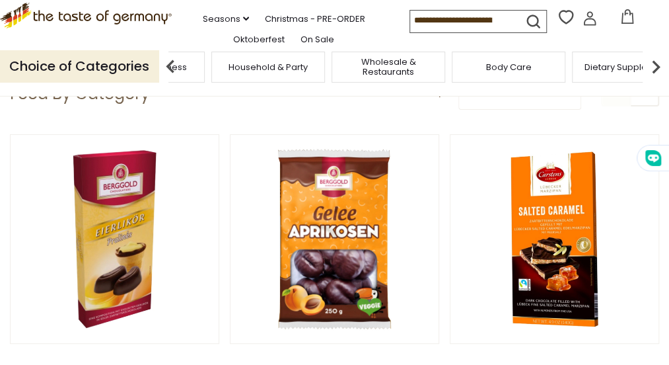
click at [392, 77] on span "Wholesale & Restaurants" at bounding box center [389, 67] width 106 height 20
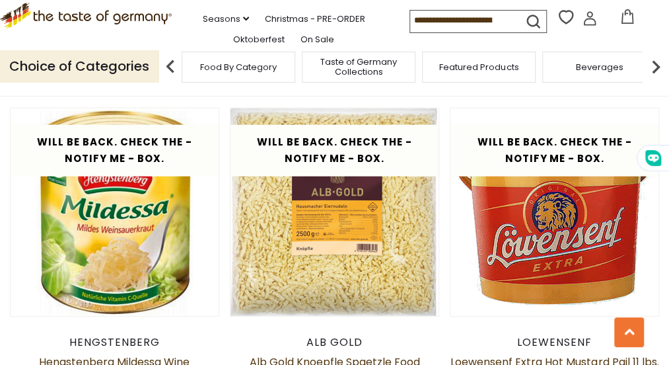
scroll to position [1184, 0]
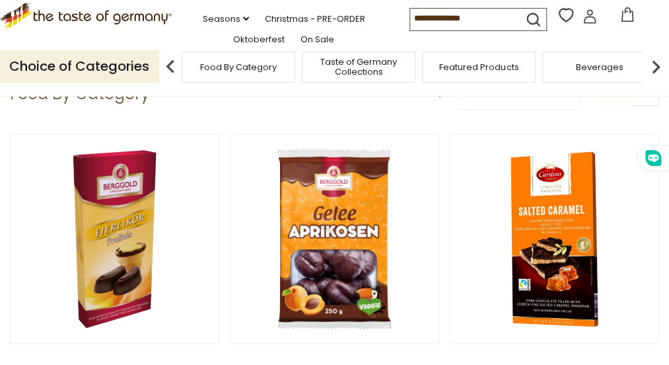
click at [649, 80] on img at bounding box center [656, 67] width 26 height 26
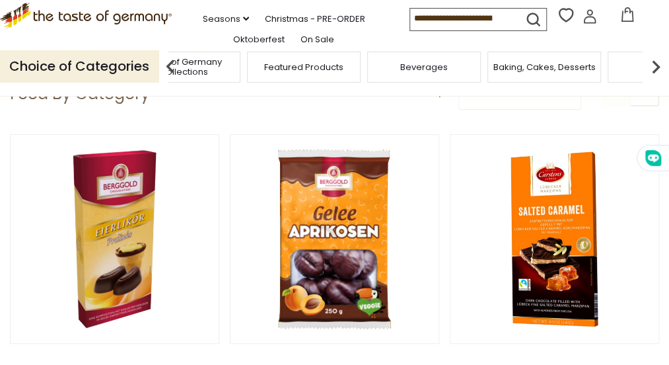
click at [649, 80] on img at bounding box center [656, 67] width 26 height 26
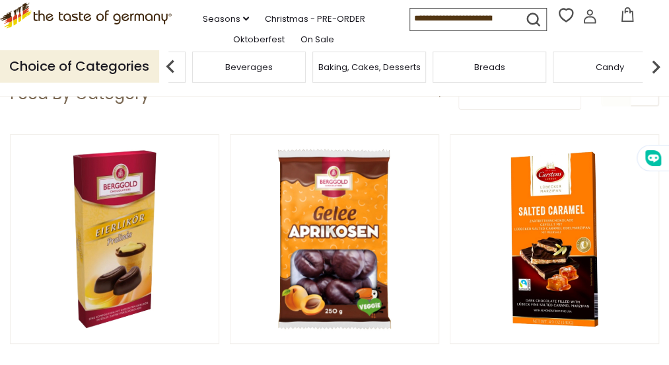
click at [649, 80] on img at bounding box center [656, 67] width 26 height 26
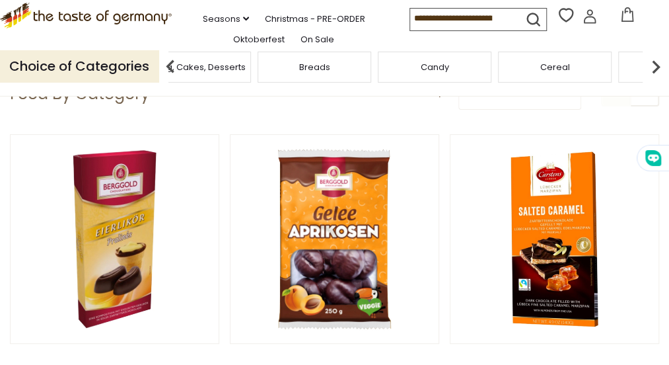
click at [464, 83] on div "Candy" at bounding box center [435, 67] width 114 height 31
click at [457, 83] on div "Candy" at bounding box center [435, 67] width 114 height 31
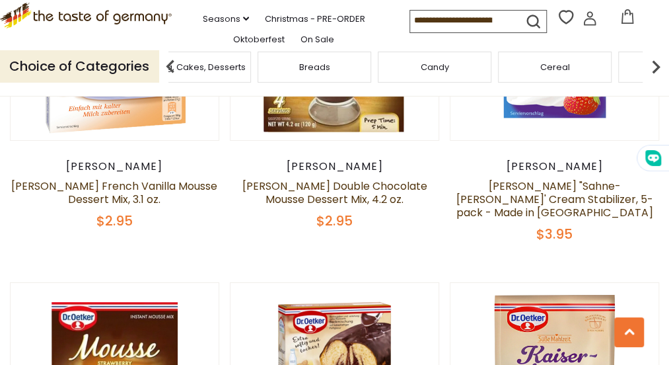
scroll to position [1710, 0]
drag, startPoint x: 18, startPoint y: 260, endPoint x: 110, endPoint y: 288, distance: 96.8
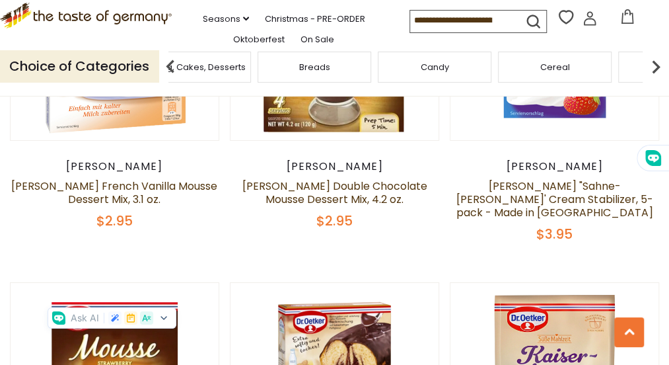
drag, startPoint x: 110, startPoint y: 288, endPoint x: 61, endPoint y: 261, distance: 55.9
copy div "Berggold Chocolate Mint "[PERSON_NAME]", 200g $4.95"
